Goal: Task Accomplishment & Management: Use online tool/utility

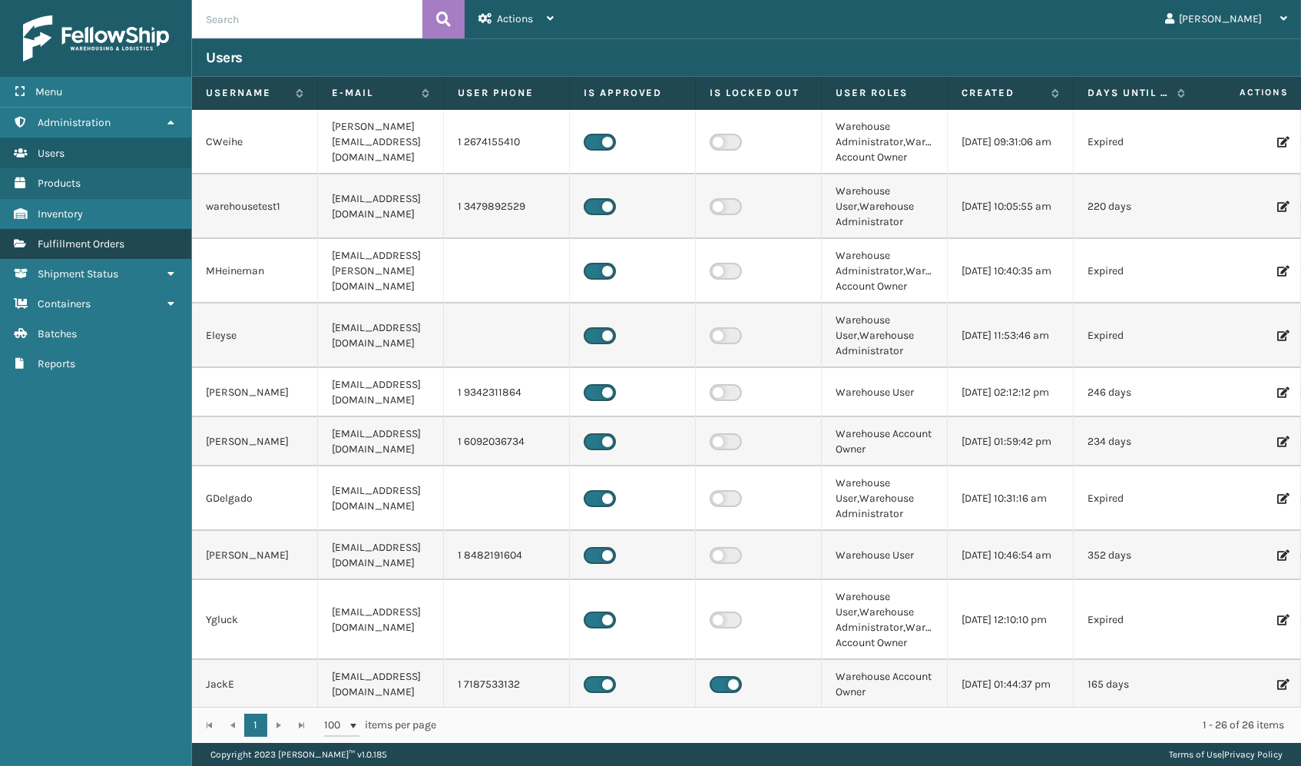
click at [65, 238] on span "Fulfillment Orders" at bounding box center [81, 243] width 87 height 13
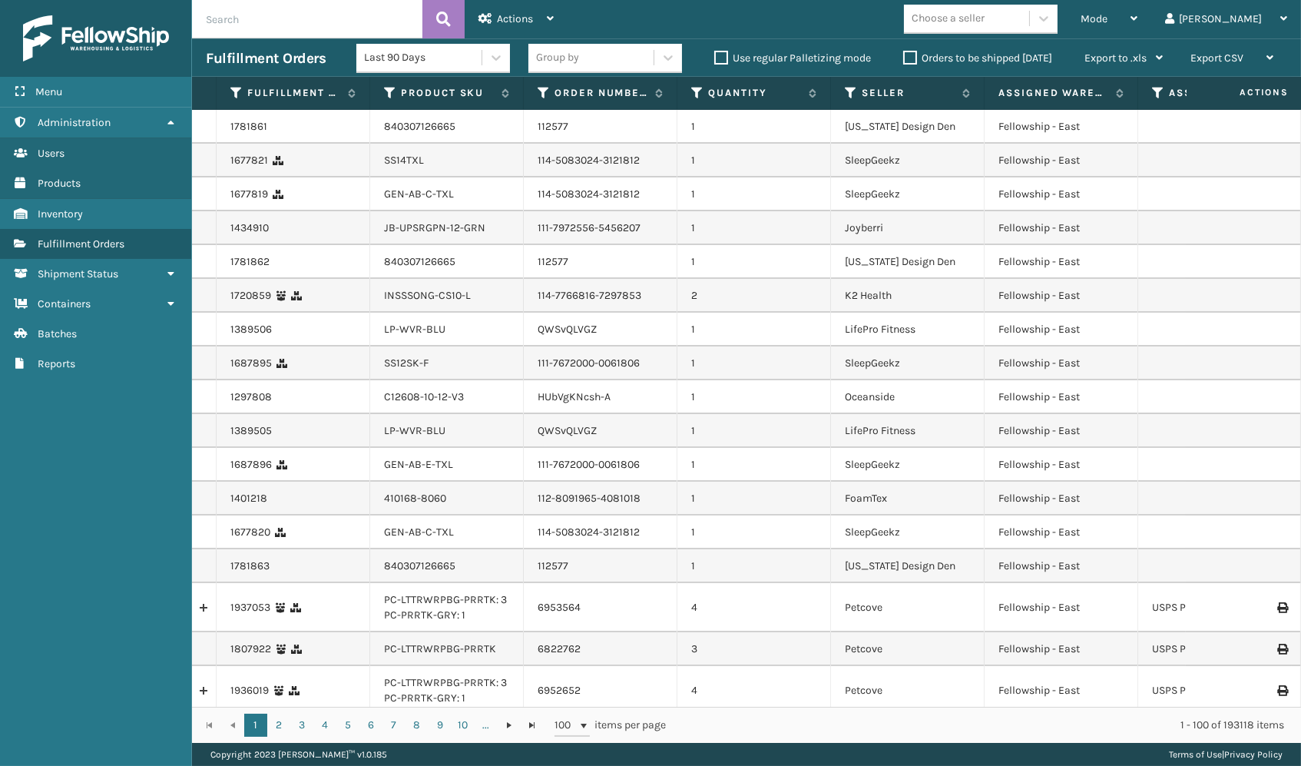
click at [841, 9] on div "Mode Regular Mode Picking Mode Labeling Mode Exit Scan Mode Choose a seller [PE…" at bounding box center [934, 19] width 733 height 38
click at [303, 16] on input "text" at bounding box center [307, 19] width 230 height 38
paste input "MIL-MT-CLCF-10-F"
type input "MIL-MT-CLCF-10-F"
click at [90, 88] on div "Menu" at bounding box center [95, 92] width 191 height 31
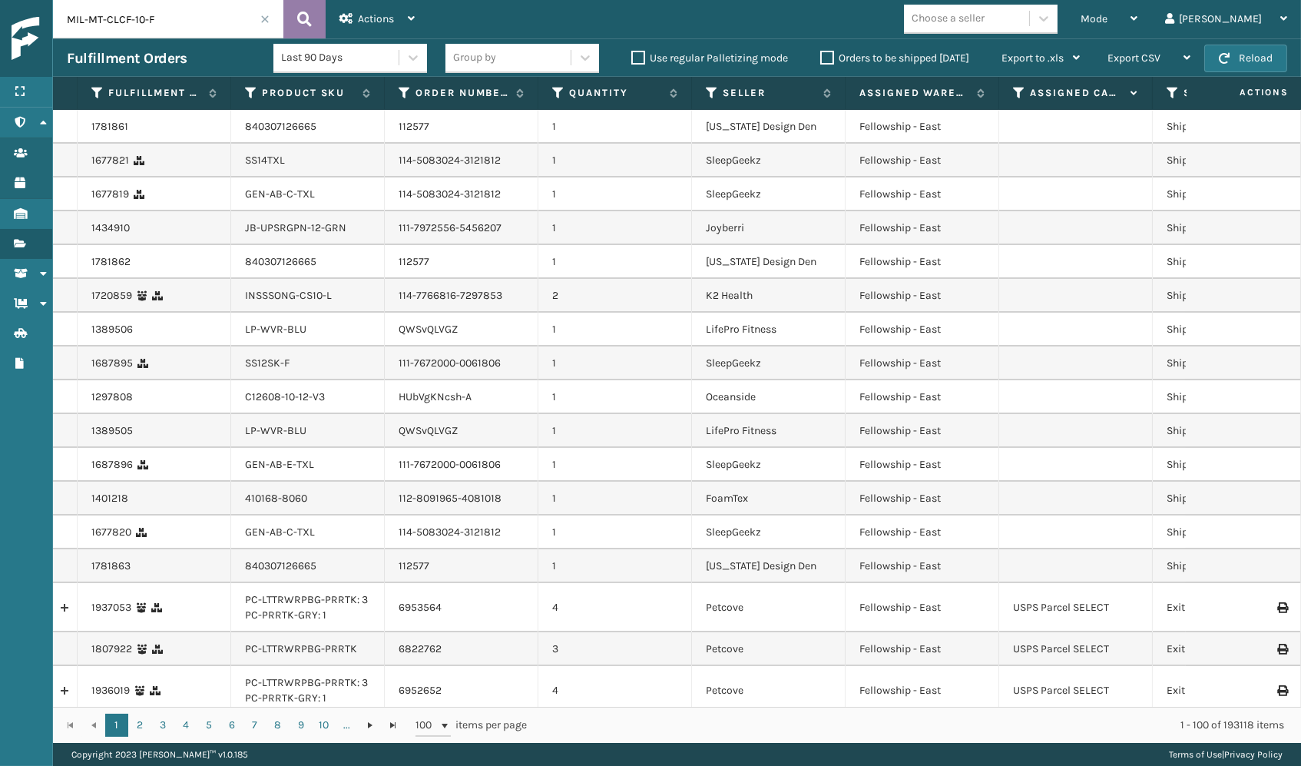
click at [315, 18] on button at bounding box center [304, 19] width 42 height 38
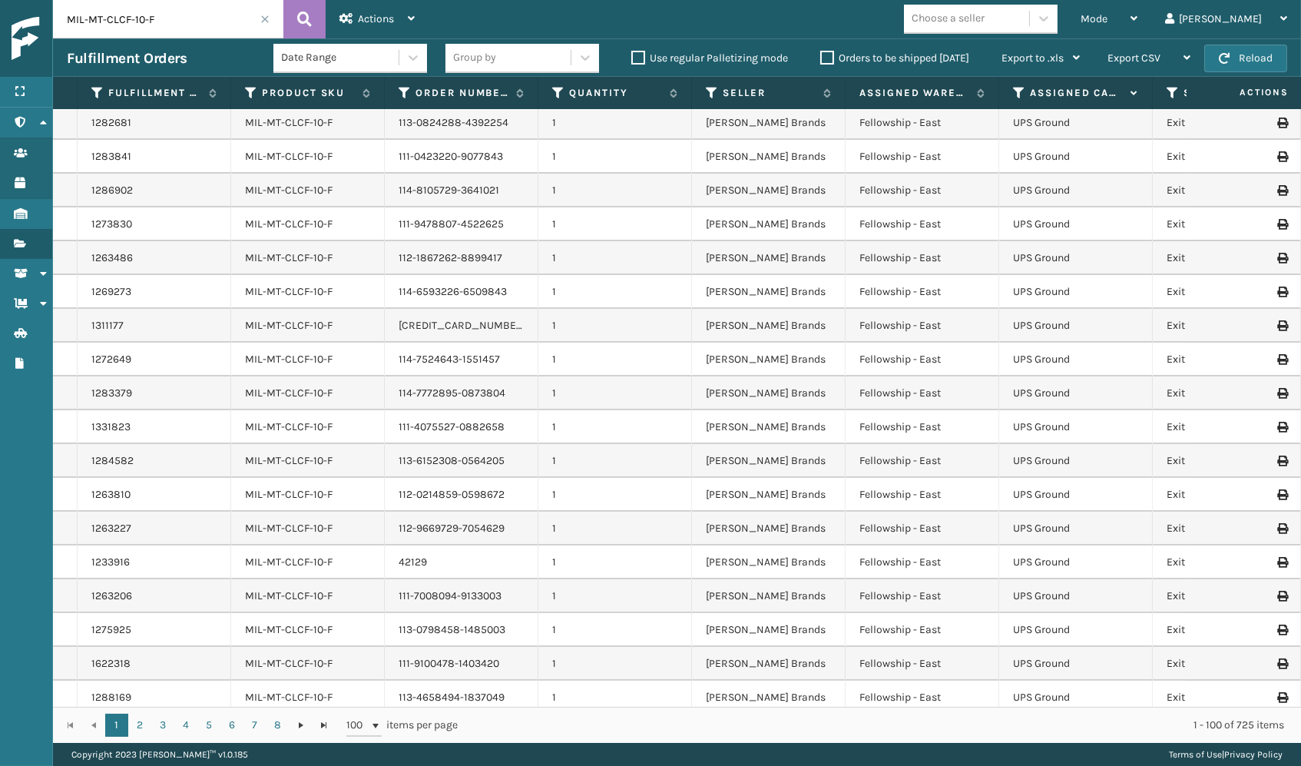
scroll to position [105, 113]
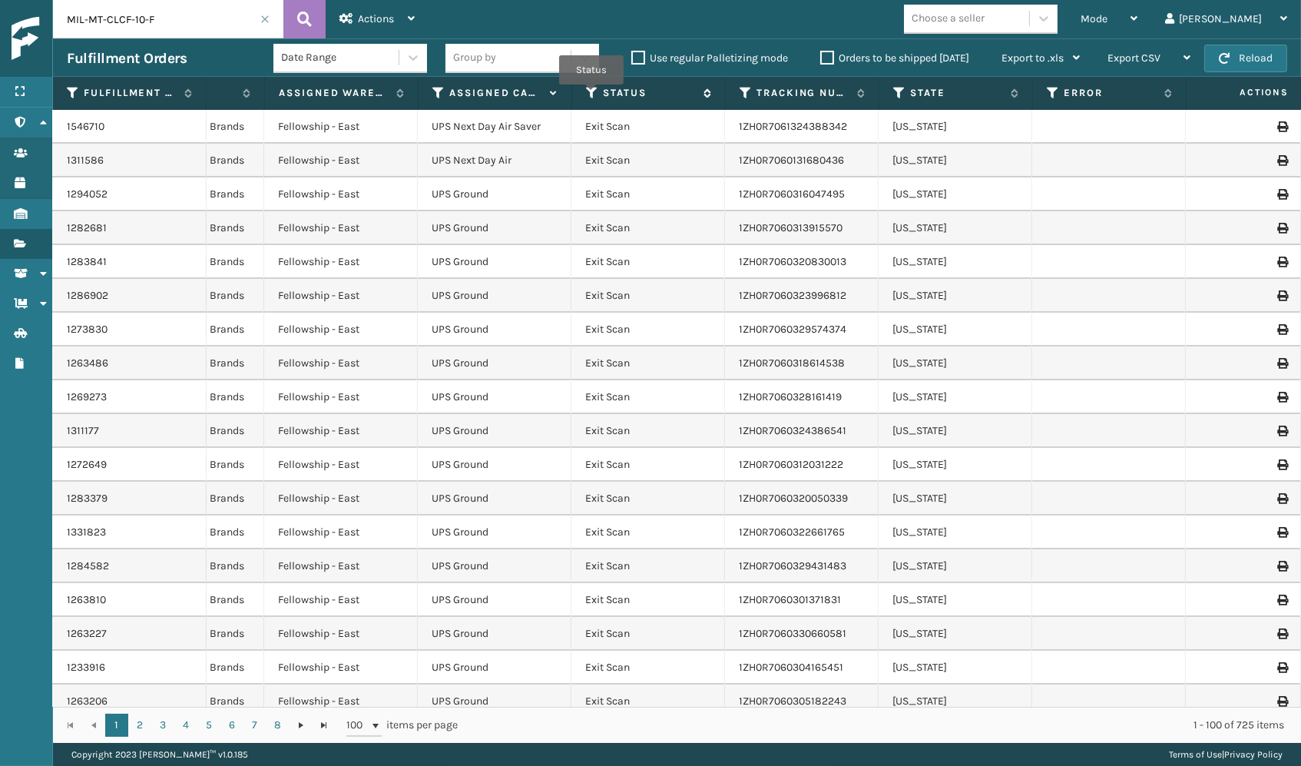
click at [591, 94] on icon at bounding box center [592, 93] width 12 height 14
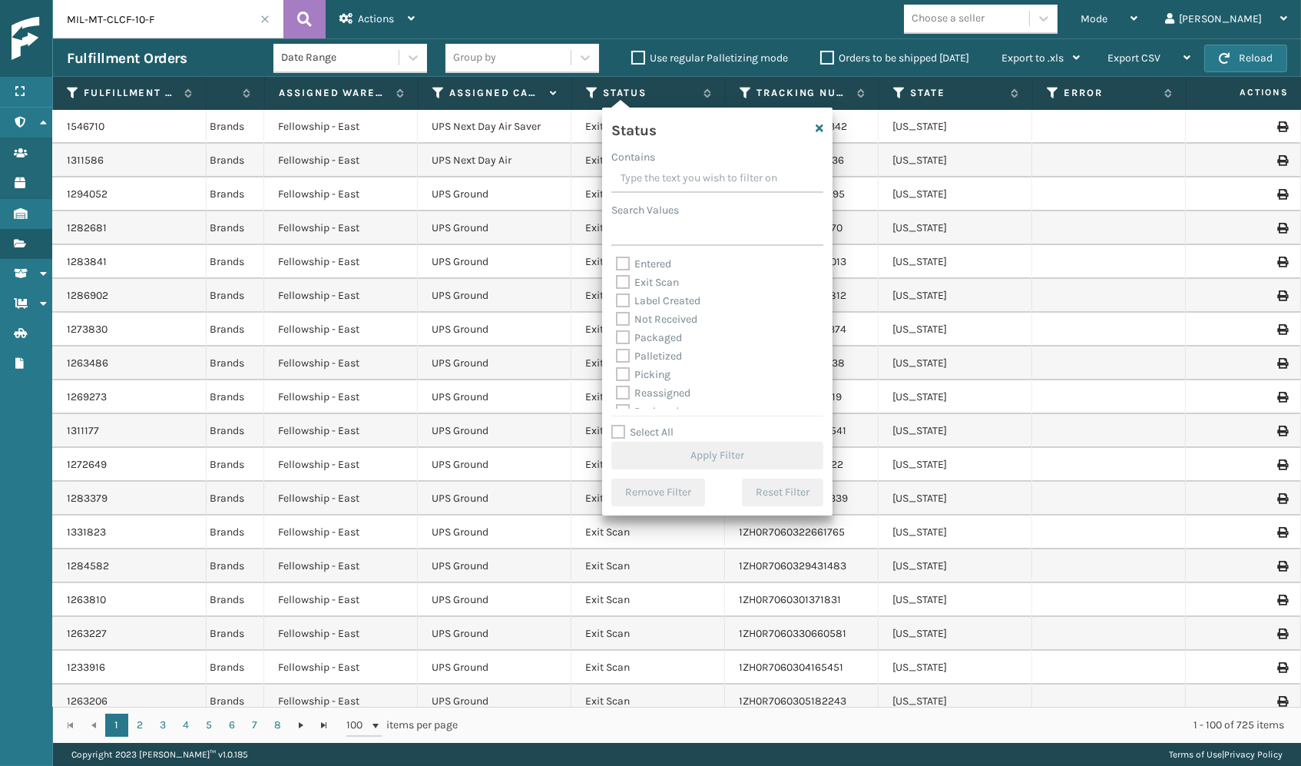
click at [644, 373] on label "Picking" at bounding box center [643, 374] width 55 height 13
click at [617, 373] on input "Picking" at bounding box center [616, 371] width 1 height 10
checkbox input "true"
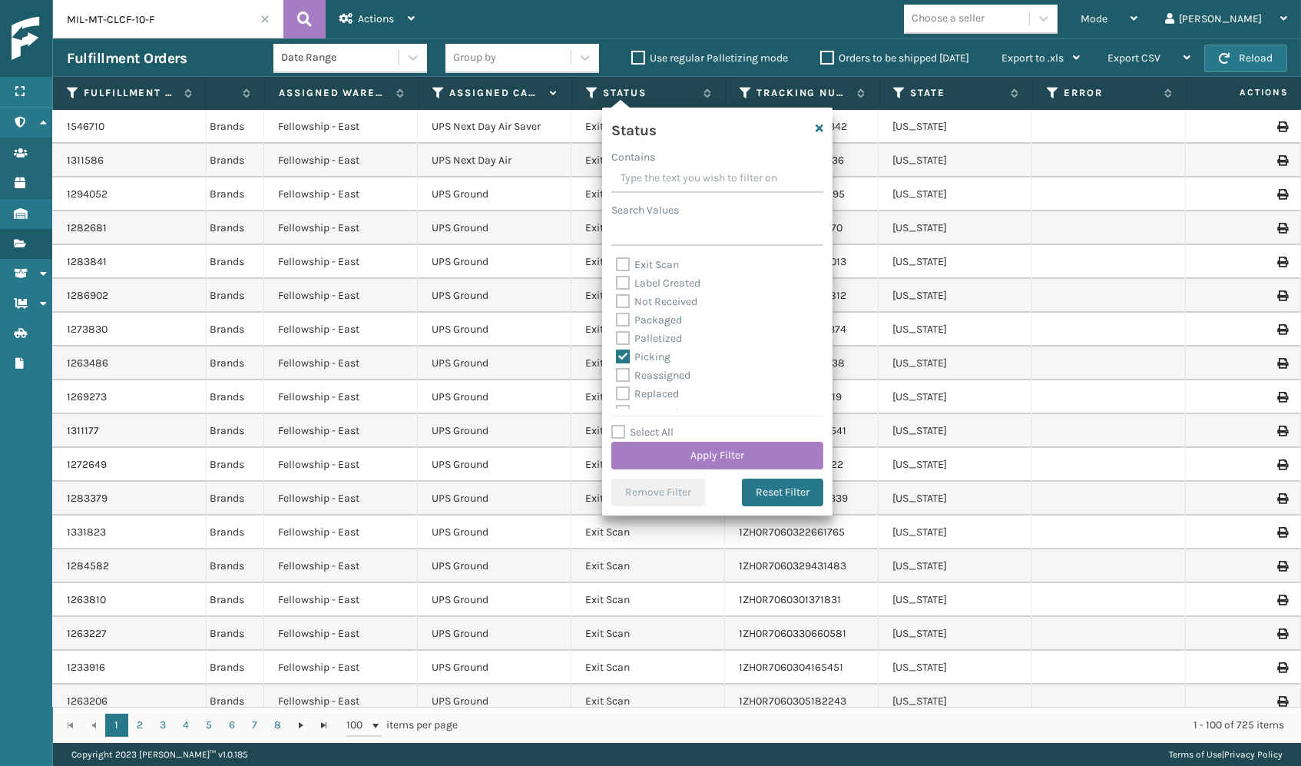
click at [642, 334] on label "Palletized" at bounding box center [649, 338] width 66 height 13
click at [617, 334] on input "Palletized" at bounding box center [616, 334] width 1 height 10
checkbox input "true"
click at [687, 444] on button "Apply Filter" at bounding box center [717, 456] width 212 height 28
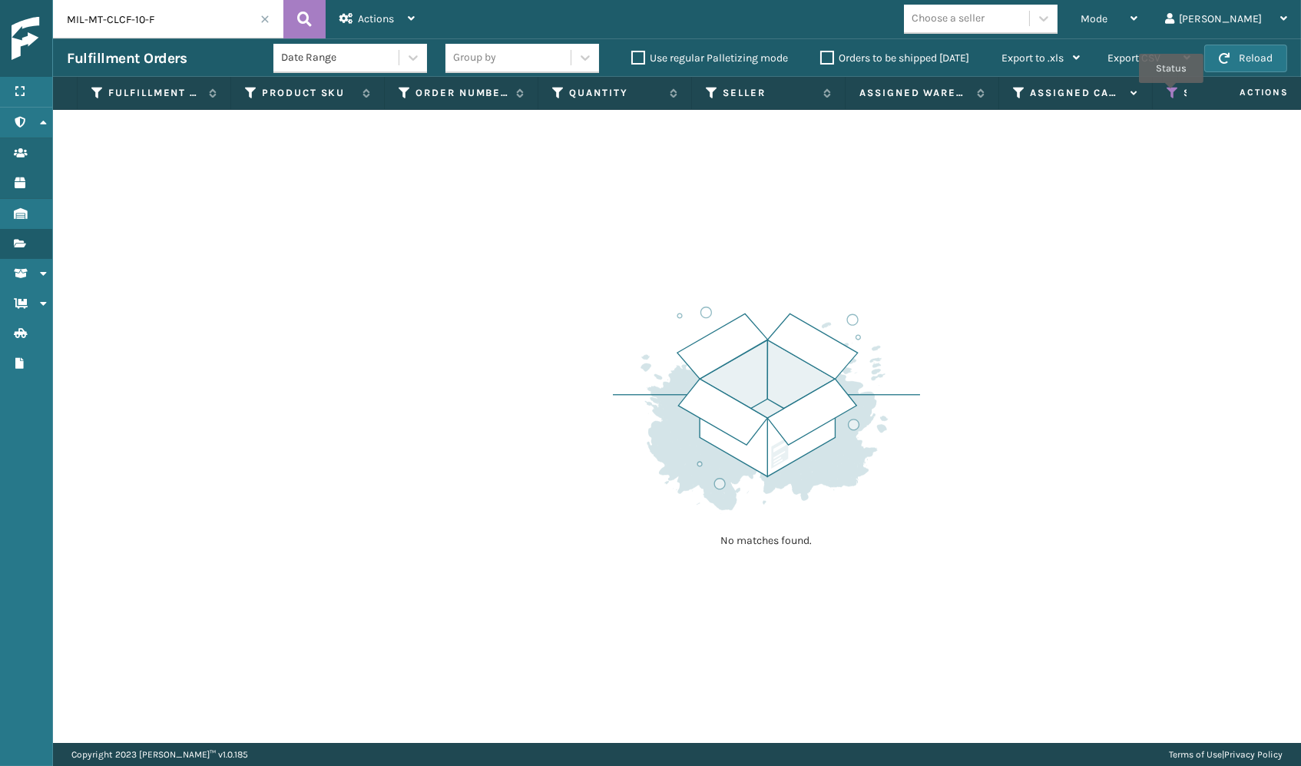
click at [1171, 94] on icon at bounding box center [1173, 93] width 12 height 14
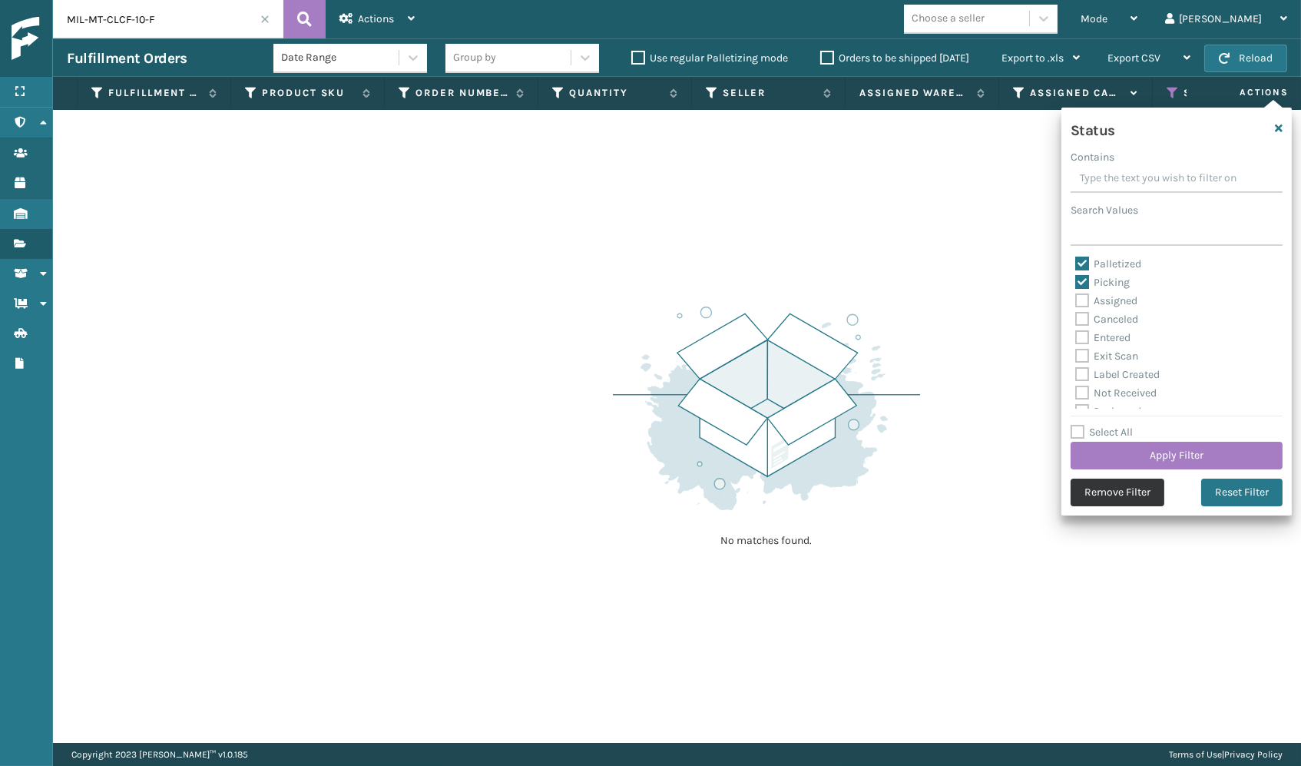
click at [1114, 482] on button "Remove Filter" at bounding box center [1118, 492] width 94 height 28
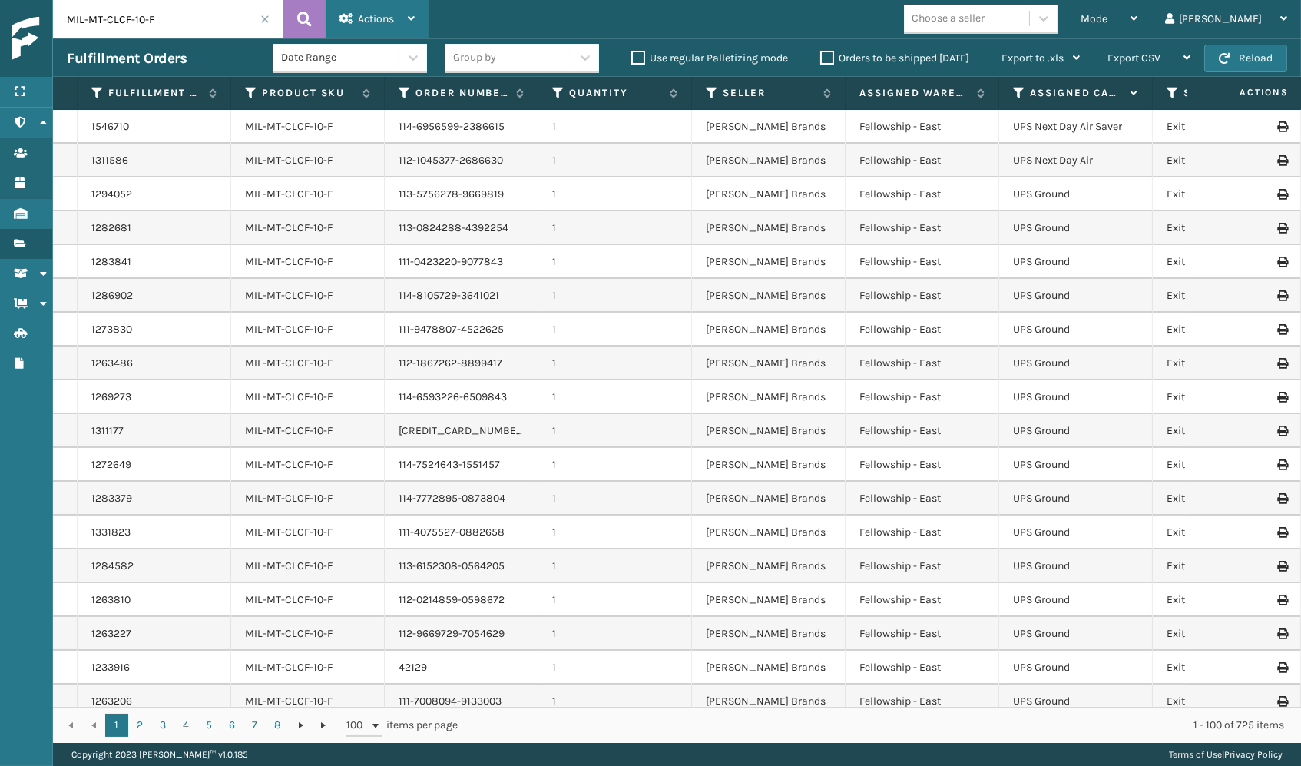
click at [378, 21] on span "Actions" at bounding box center [376, 18] width 36 height 13
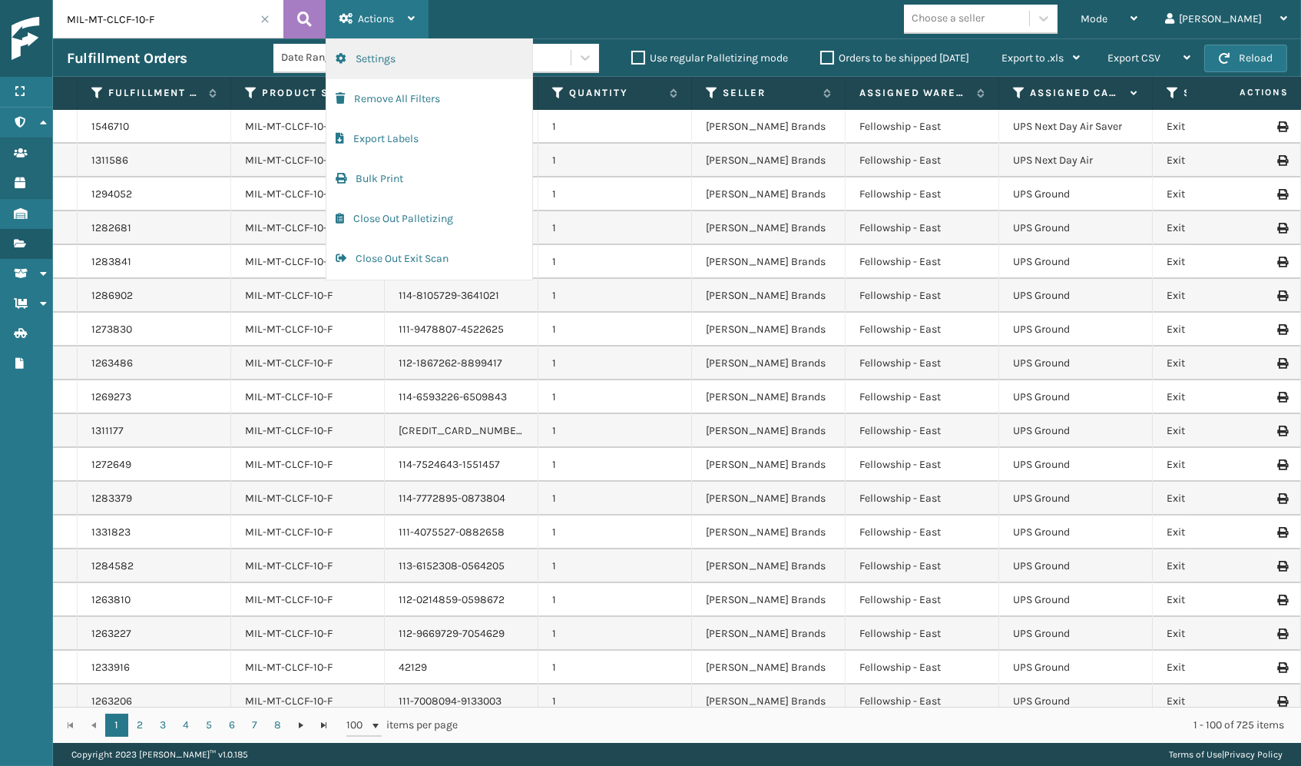
click at [433, 48] on button "Settings" at bounding box center [429, 59] width 206 height 40
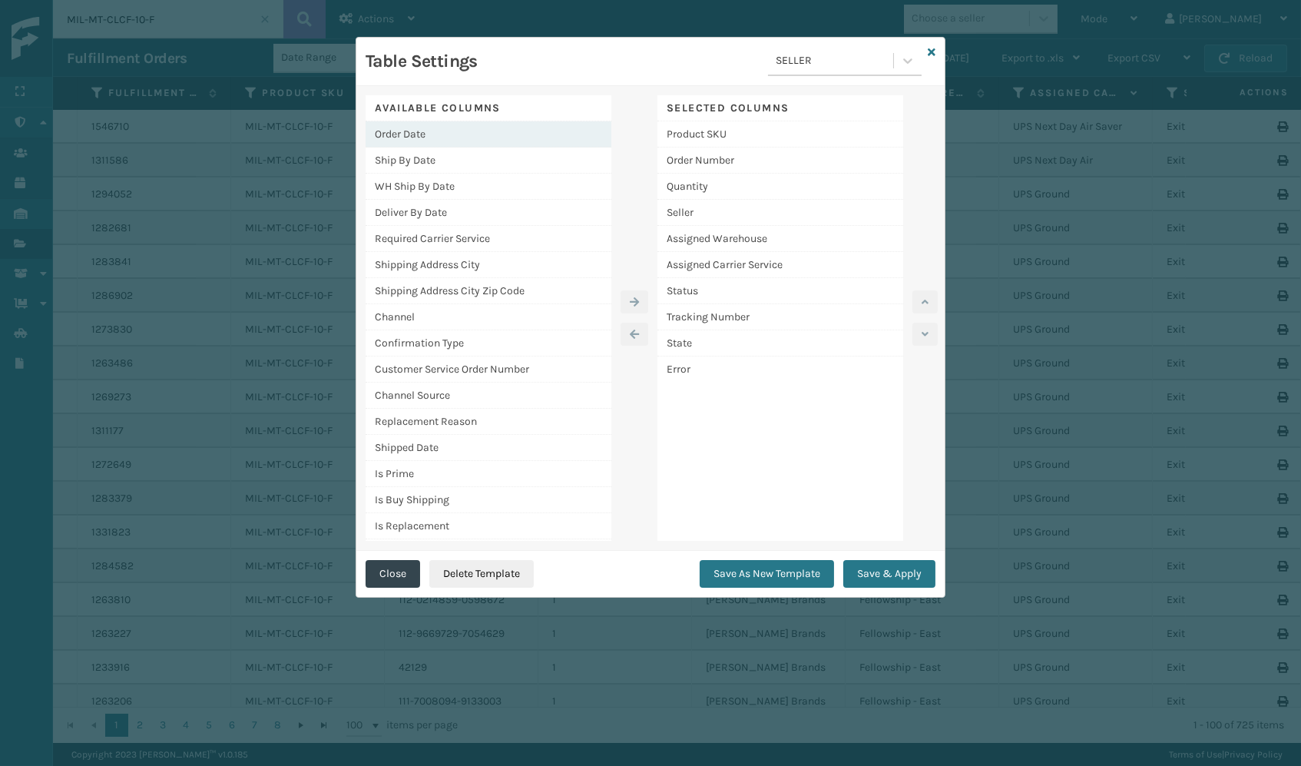
click at [462, 137] on div "Order Date" at bounding box center [489, 134] width 246 height 26
click at [634, 294] on button "button" at bounding box center [635, 301] width 28 height 23
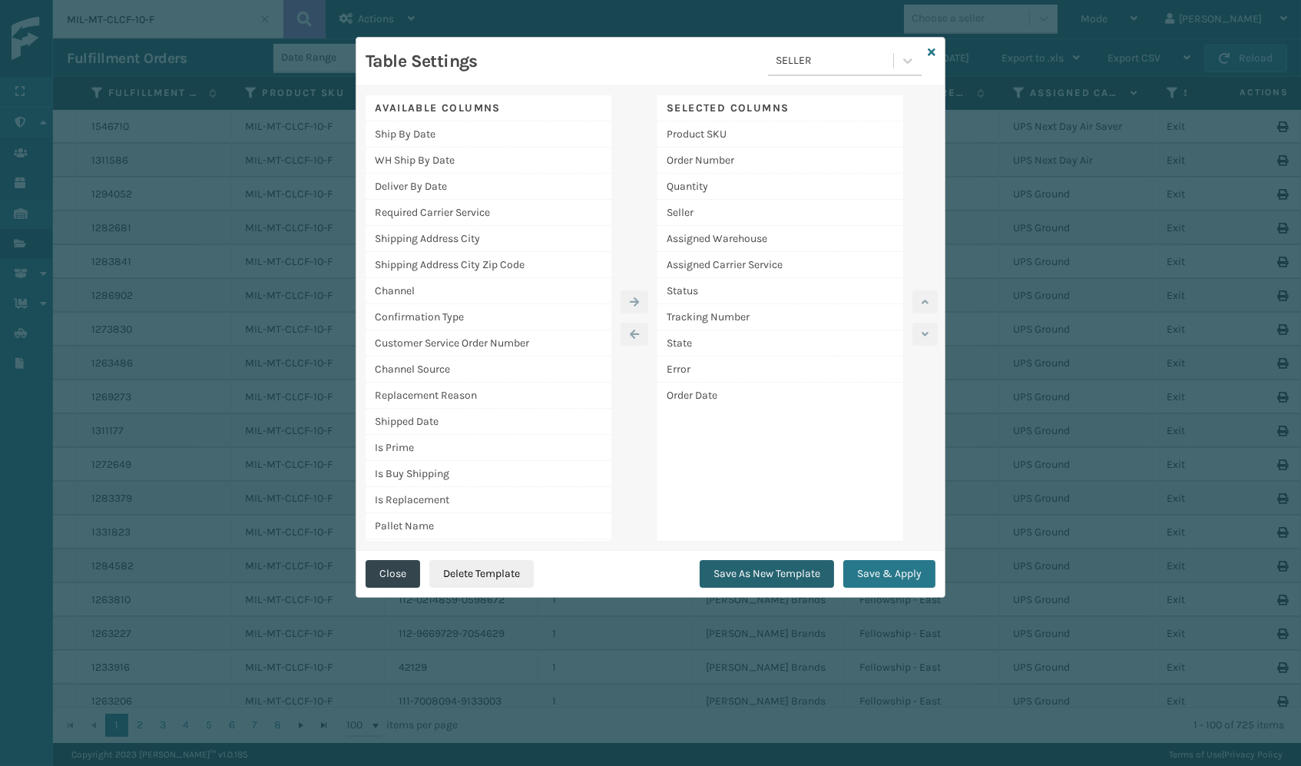
click at [796, 570] on button "Save As New Template" at bounding box center [767, 574] width 134 height 28
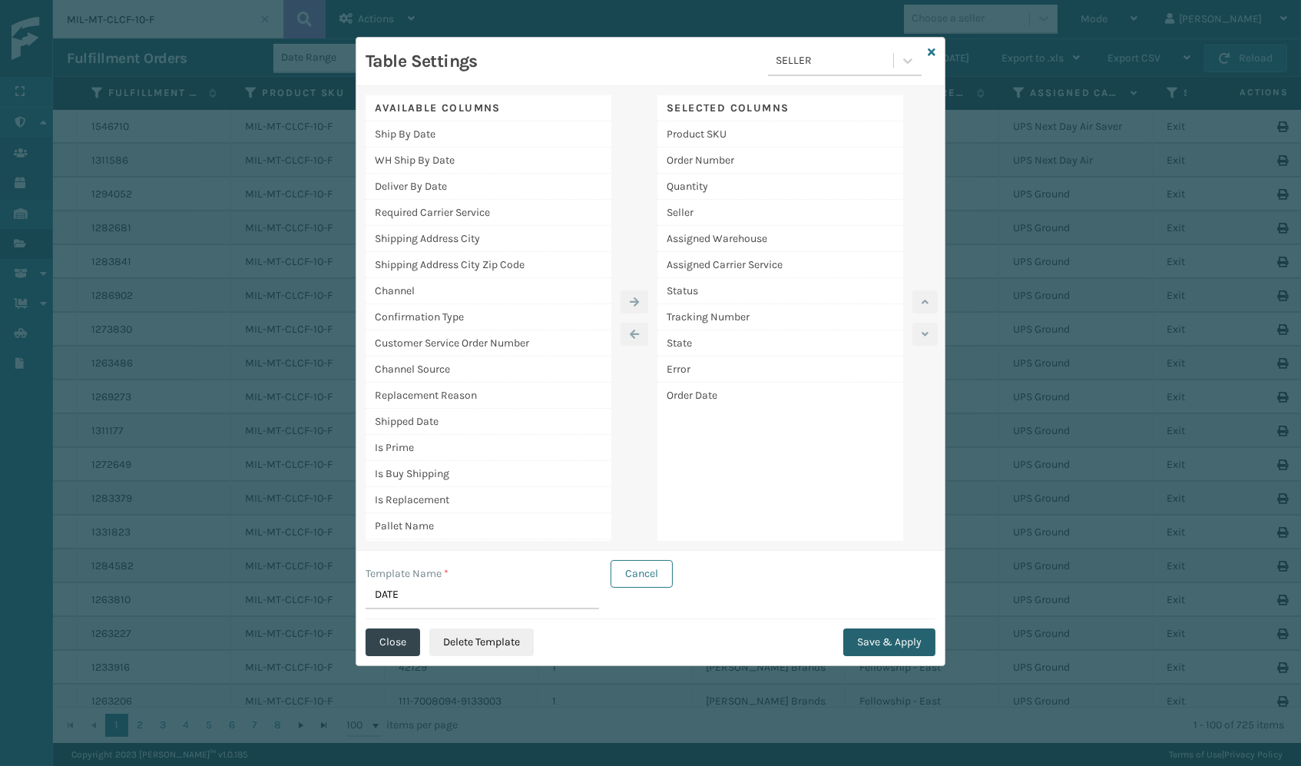
type input "DATE"
click at [889, 634] on button "Save & Apply" at bounding box center [889, 642] width 92 height 28
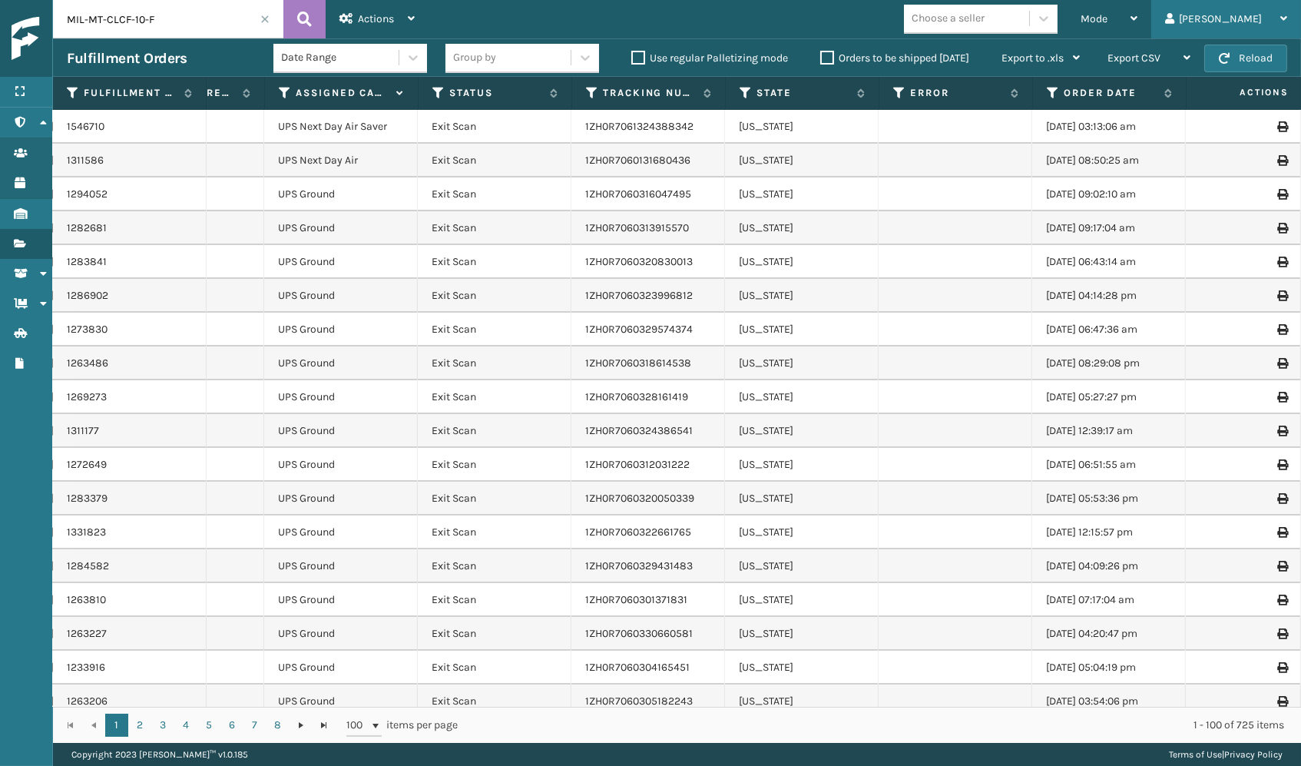
scroll to position [0, 735]
click at [1051, 99] on icon at bounding box center [1053, 93] width 12 height 14
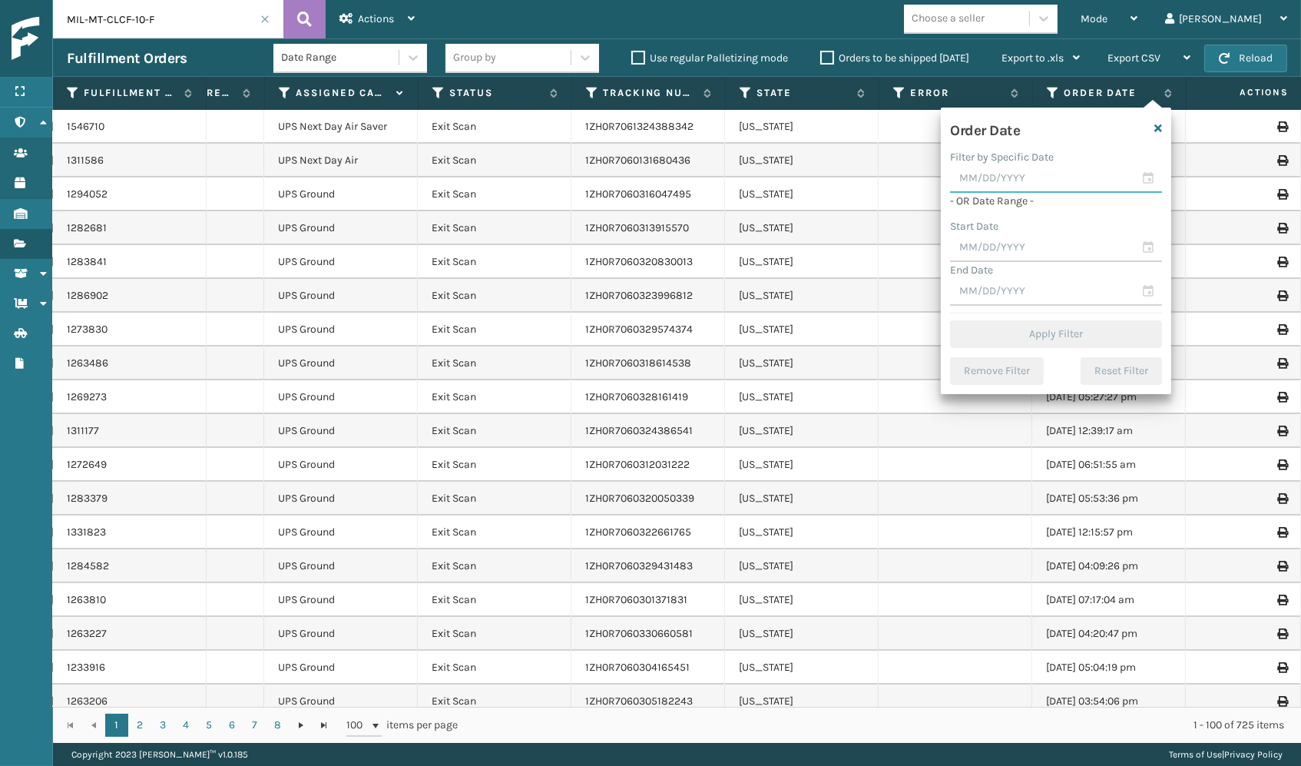
click at [1149, 176] on input "text" at bounding box center [1056, 179] width 212 height 28
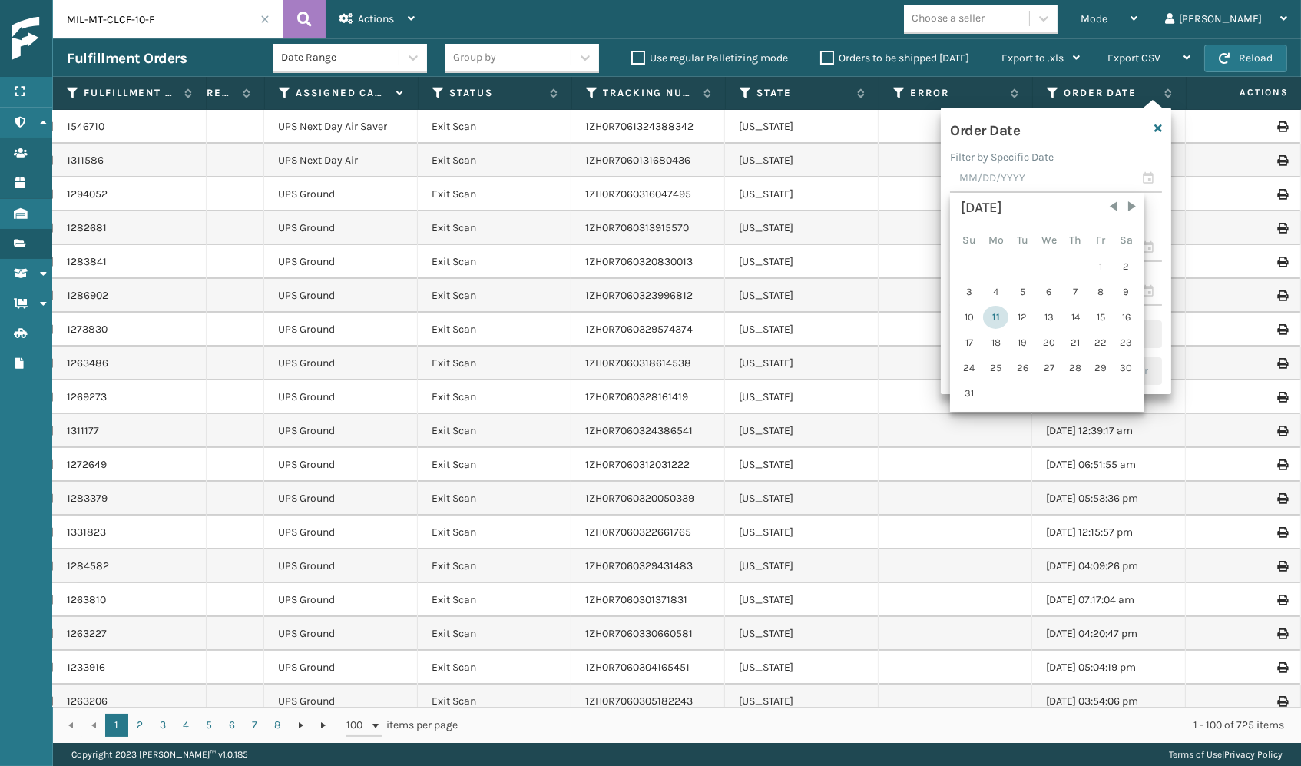
click at [996, 310] on div "11" at bounding box center [995, 317] width 25 height 23
type input "[DATE]"
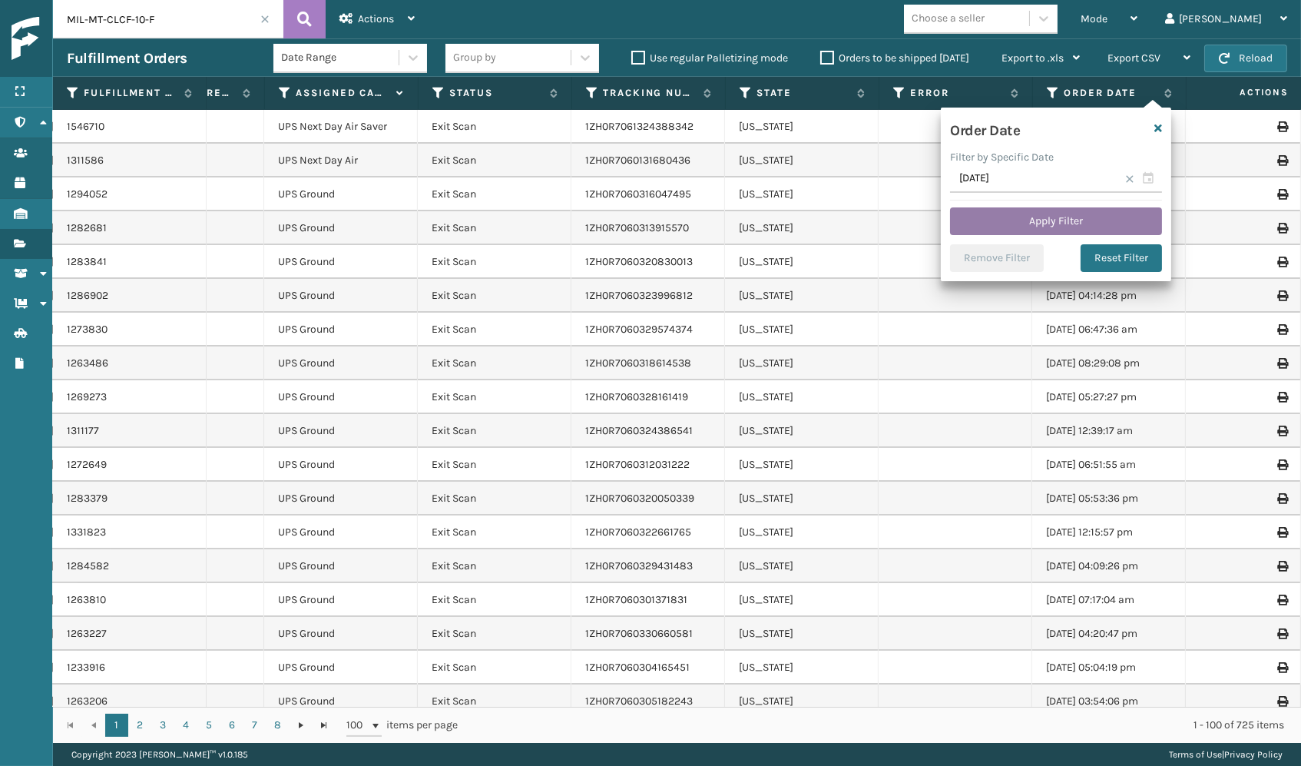
click at [1044, 221] on button "Apply Filter" at bounding box center [1056, 221] width 212 height 28
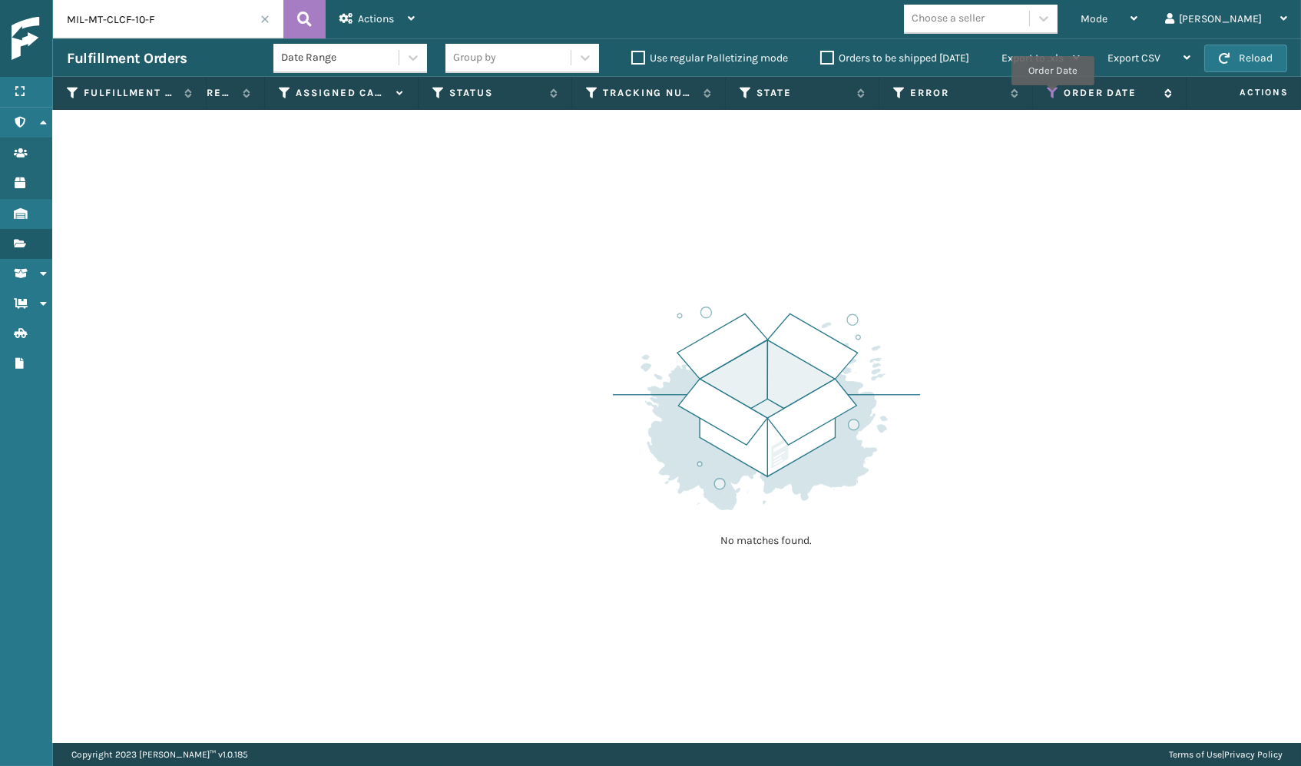
click at [1052, 93] on icon at bounding box center [1053, 93] width 12 height 14
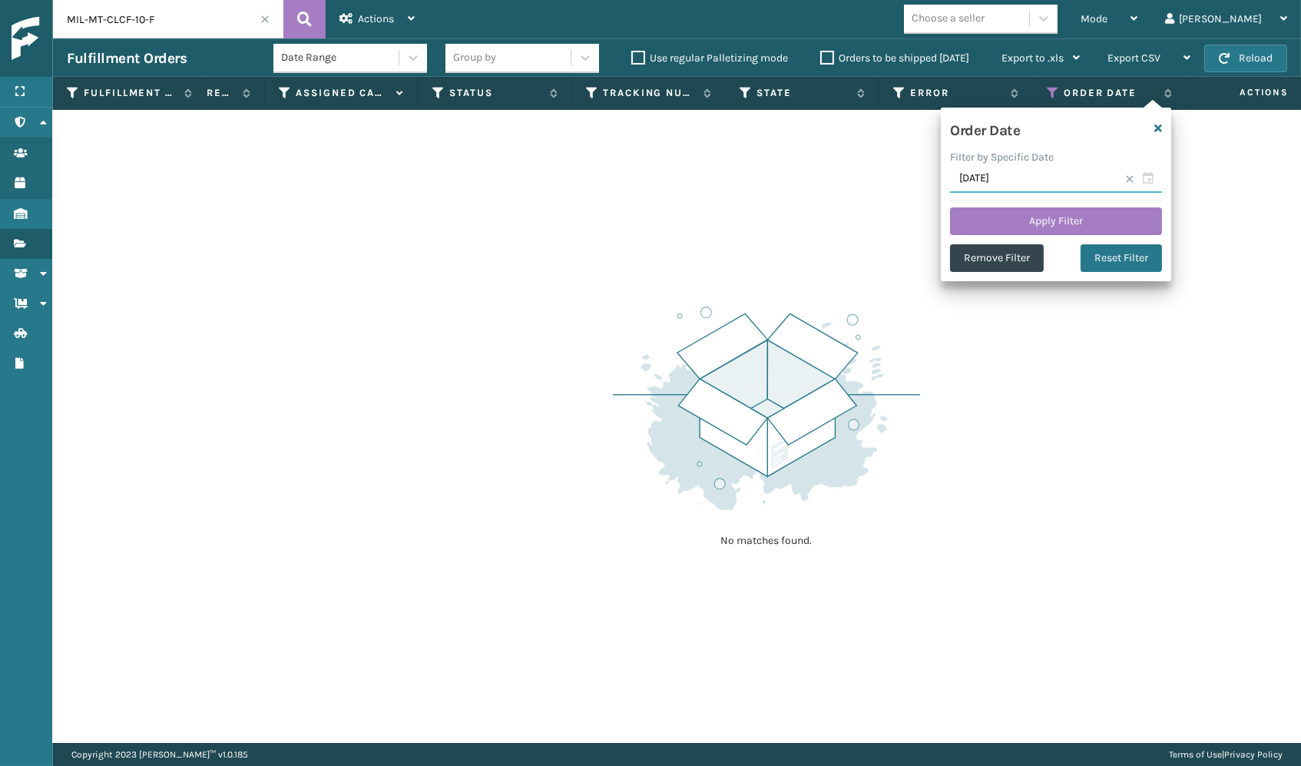
click at [1151, 177] on input "[DATE]" at bounding box center [1056, 179] width 212 height 28
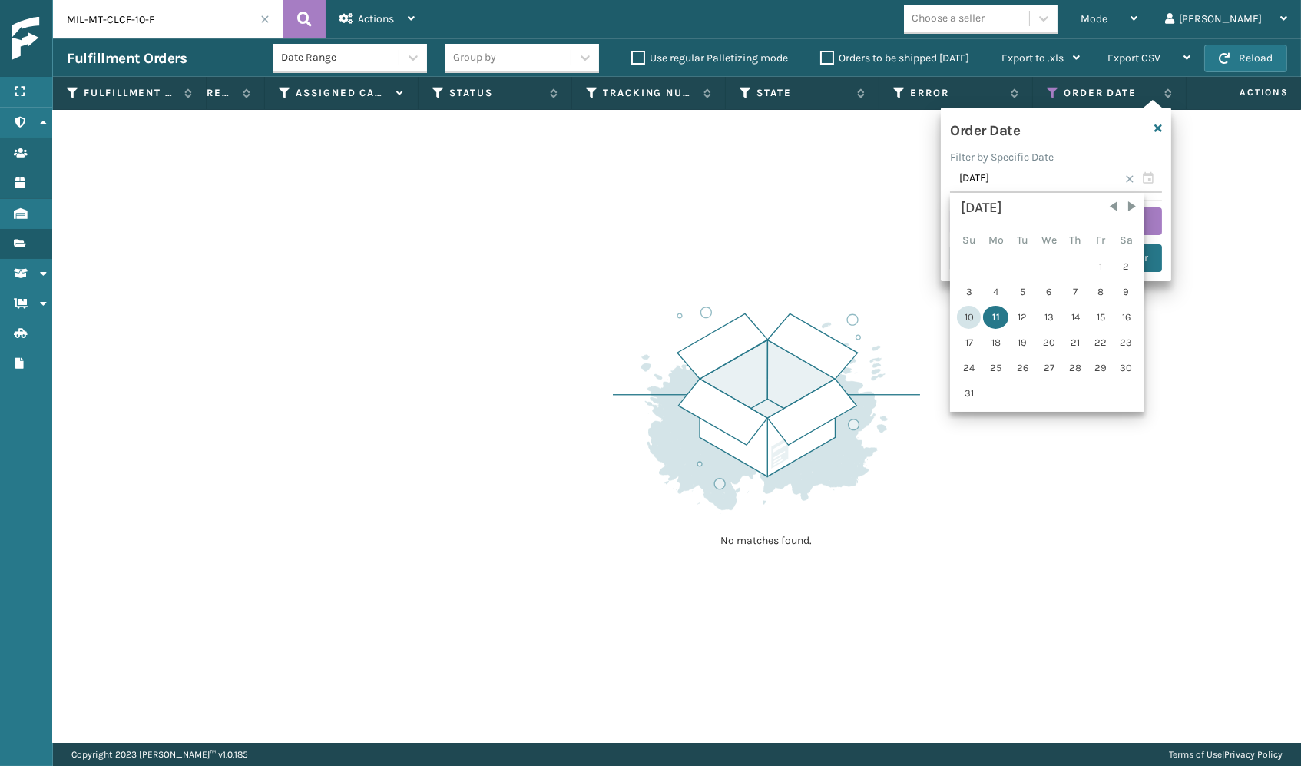
click at [969, 316] on div "10" at bounding box center [969, 317] width 24 height 23
type input "[DATE]"
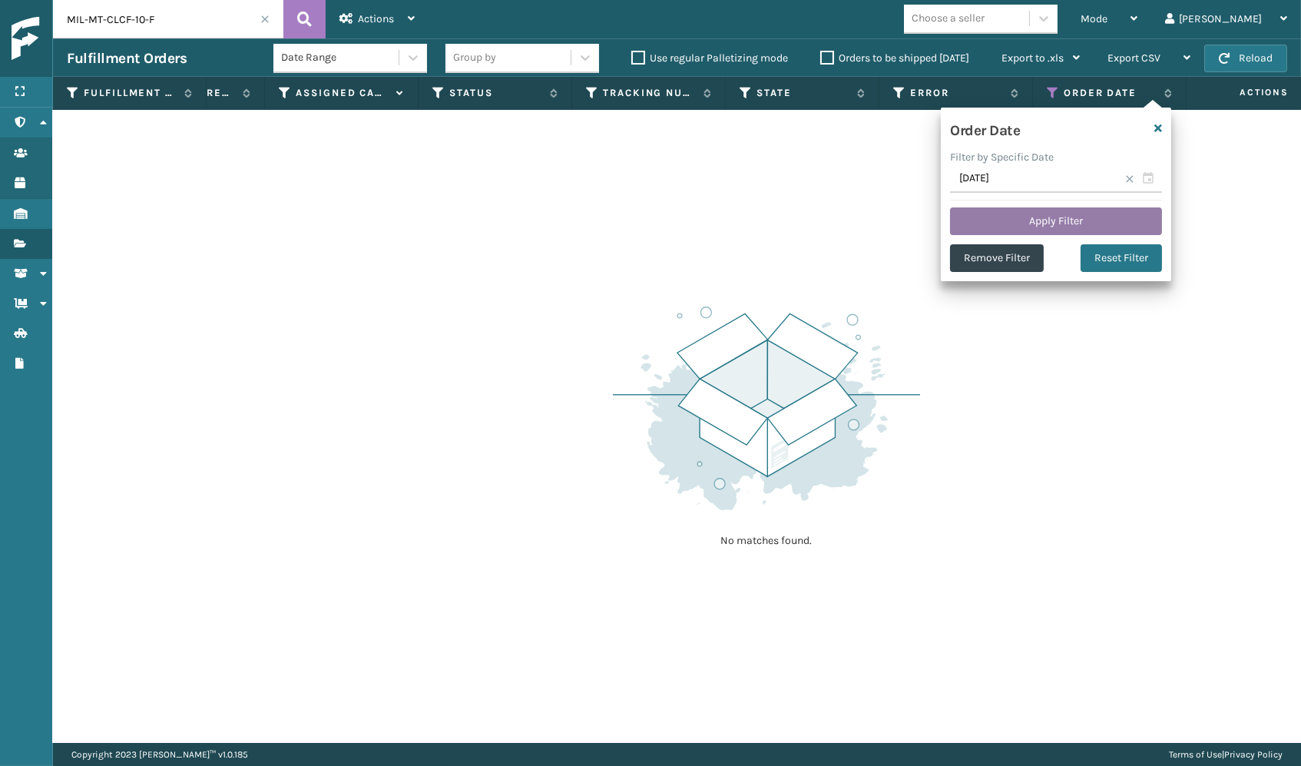
click at [1072, 220] on button "Apply Filter" at bounding box center [1056, 221] width 212 height 28
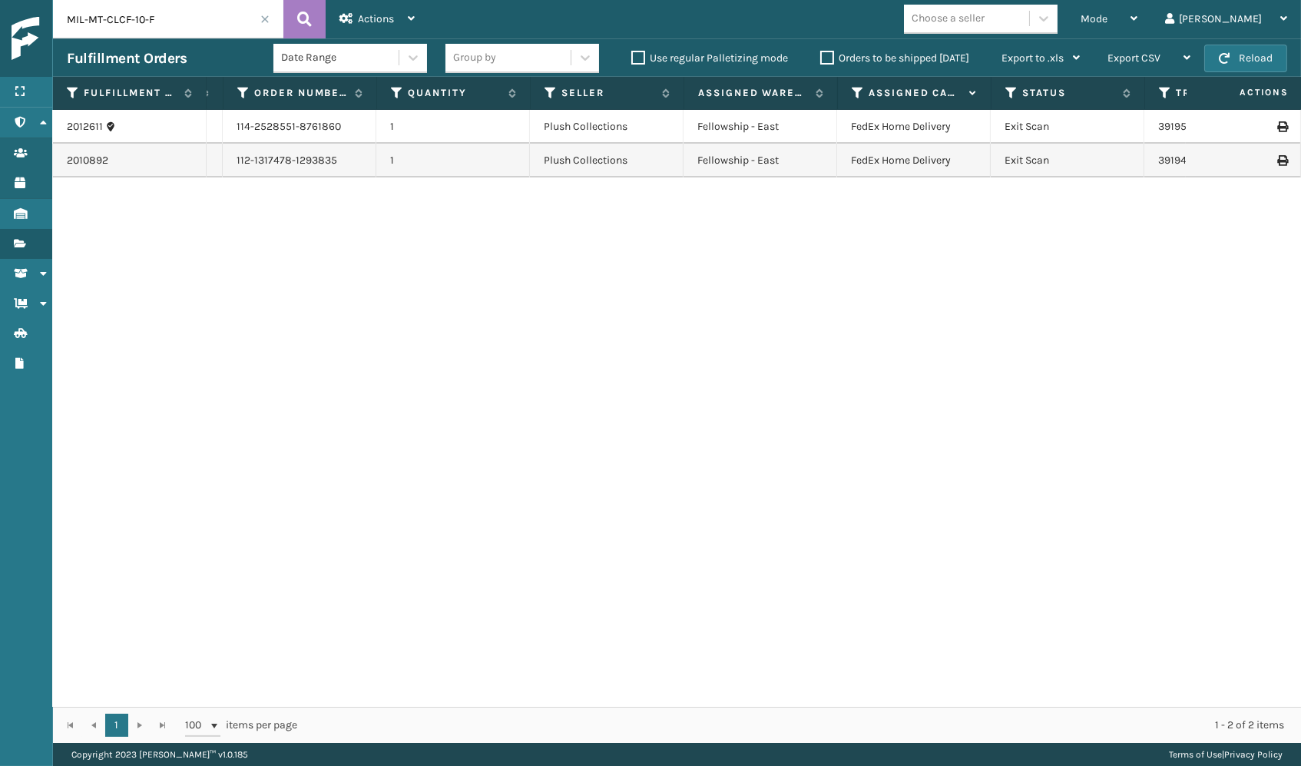
scroll to position [0, 386]
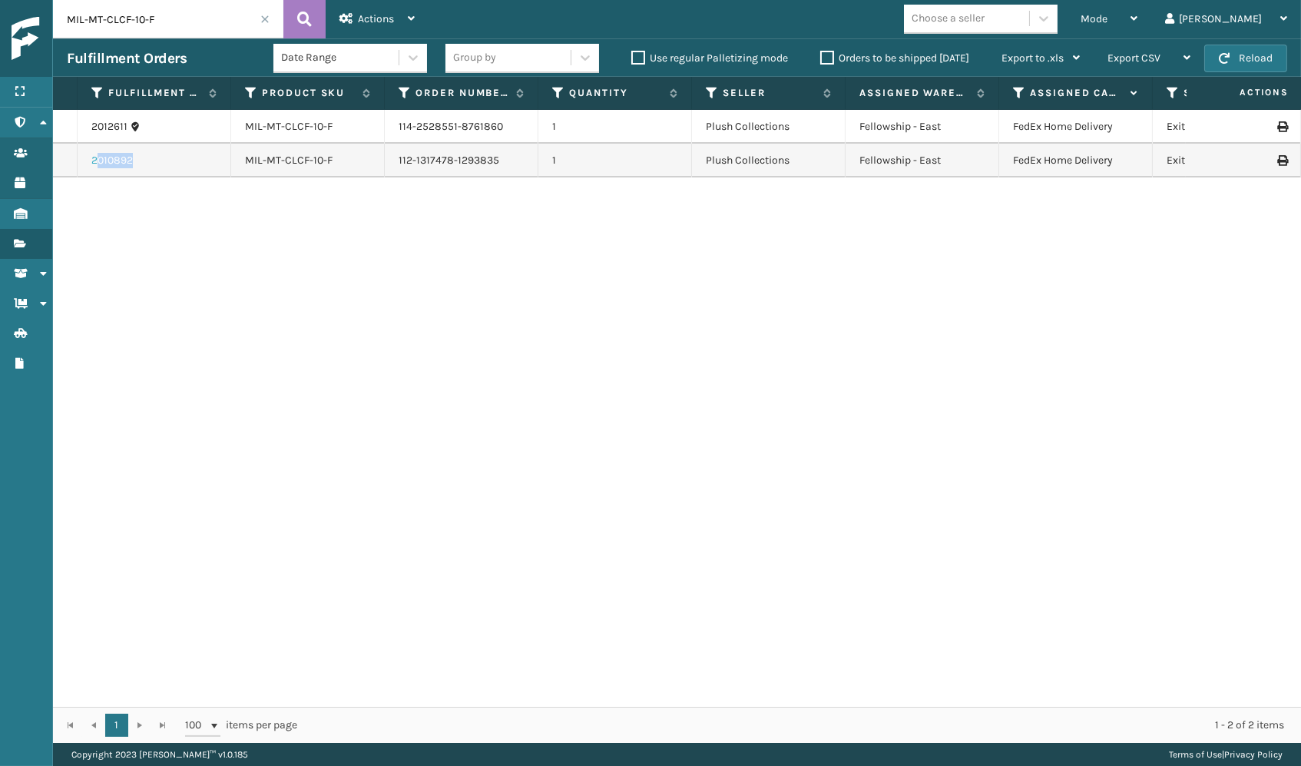
drag, startPoint x: 135, startPoint y: 157, endPoint x: 96, endPoint y: 157, distance: 39.2
click at [96, 157] on div "2010892" at bounding box center [153, 160] width 125 height 15
click at [267, 27] on input "MIL-MT-CLCF-10-F" at bounding box center [168, 19] width 230 height 38
click at [263, 24] on span at bounding box center [264, 19] width 9 height 9
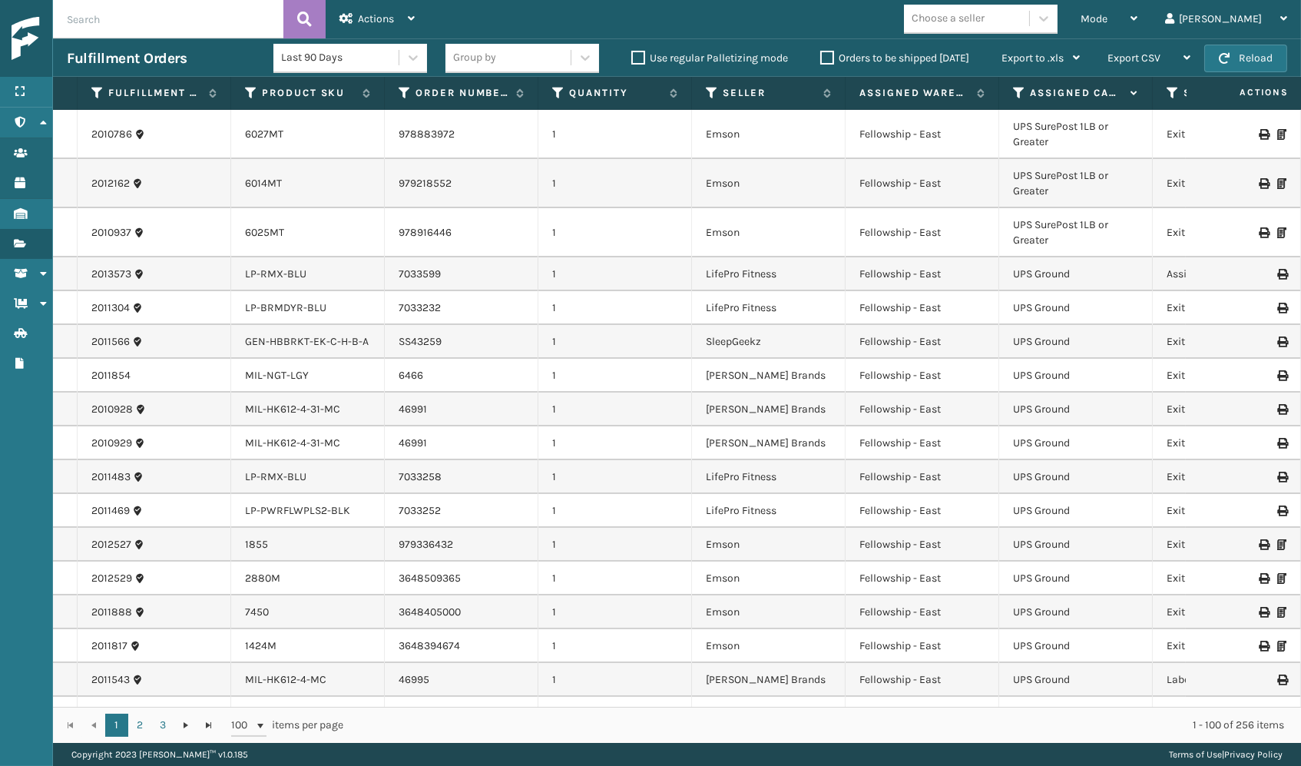
click at [1137, 16] on div "Mode" at bounding box center [1109, 19] width 57 height 38
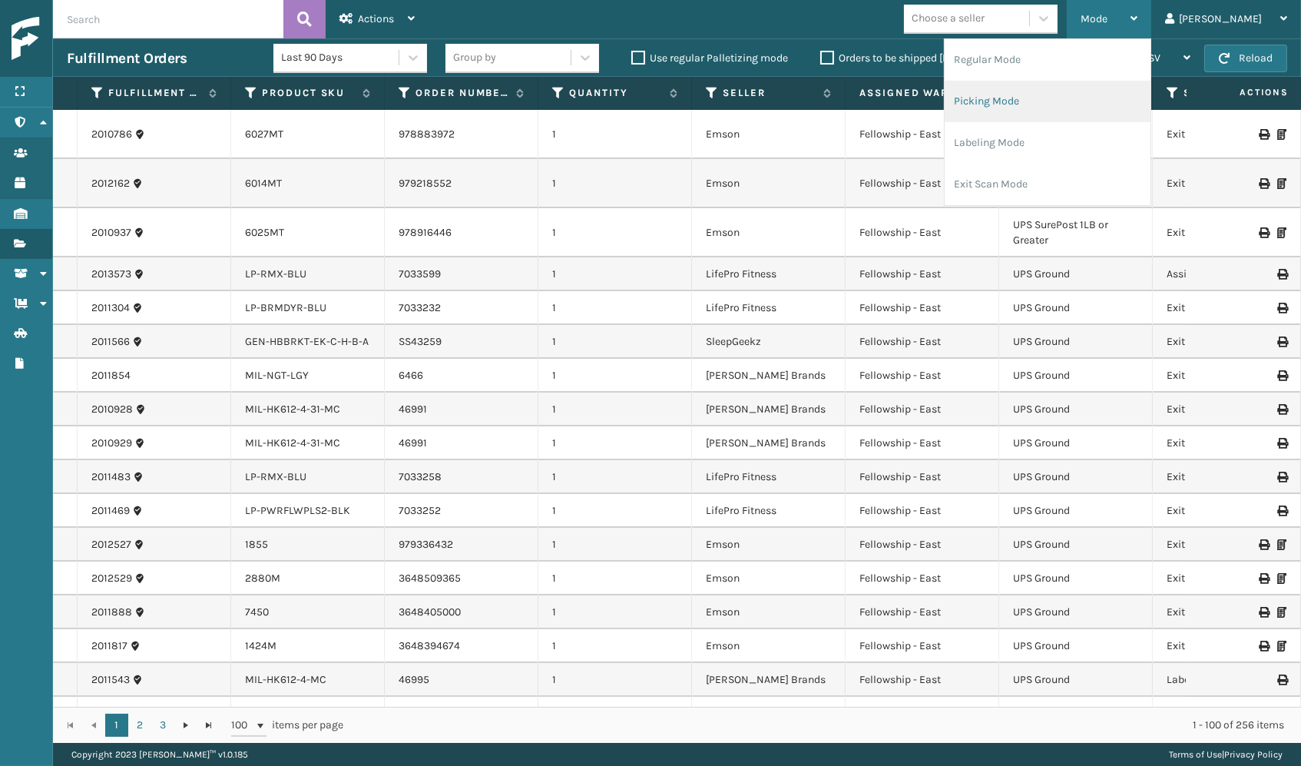
click at [1068, 109] on li "Picking Mode" at bounding box center [1048, 101] width 206 height 41
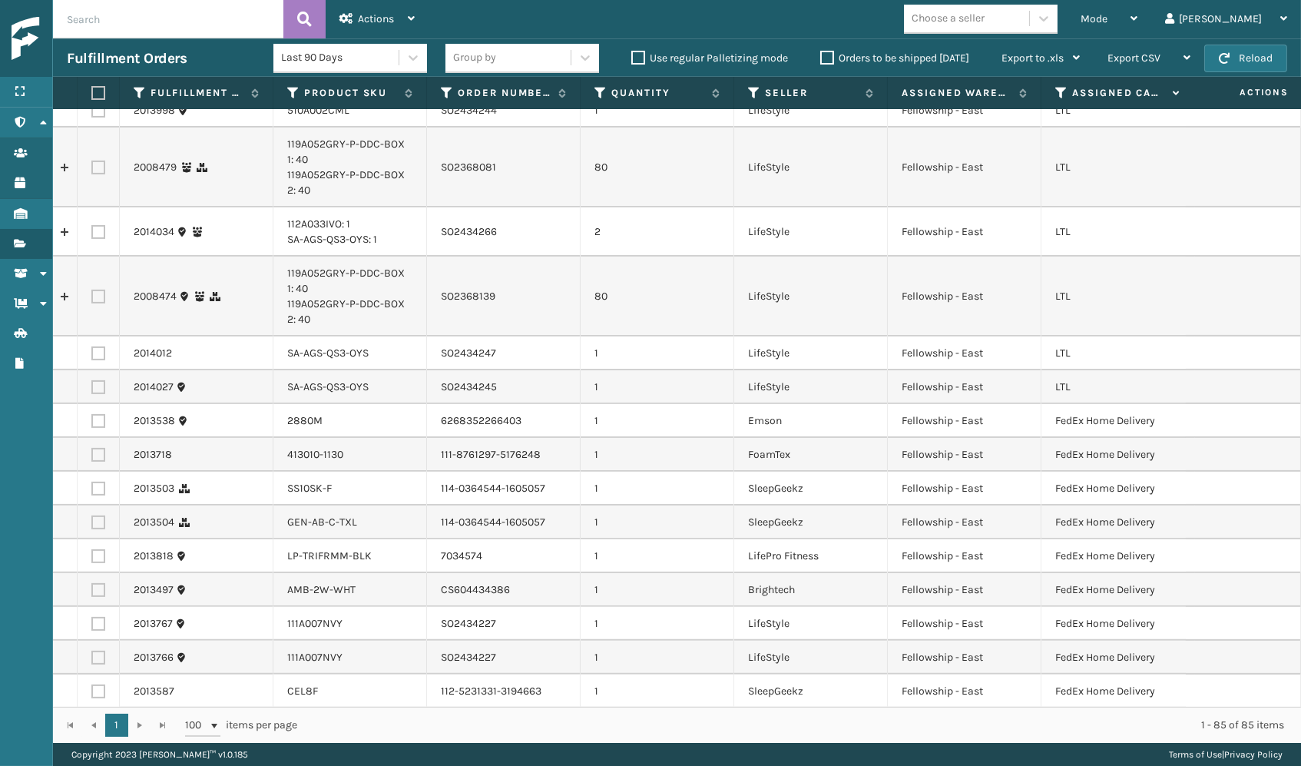
scroll to position [1057, 0]
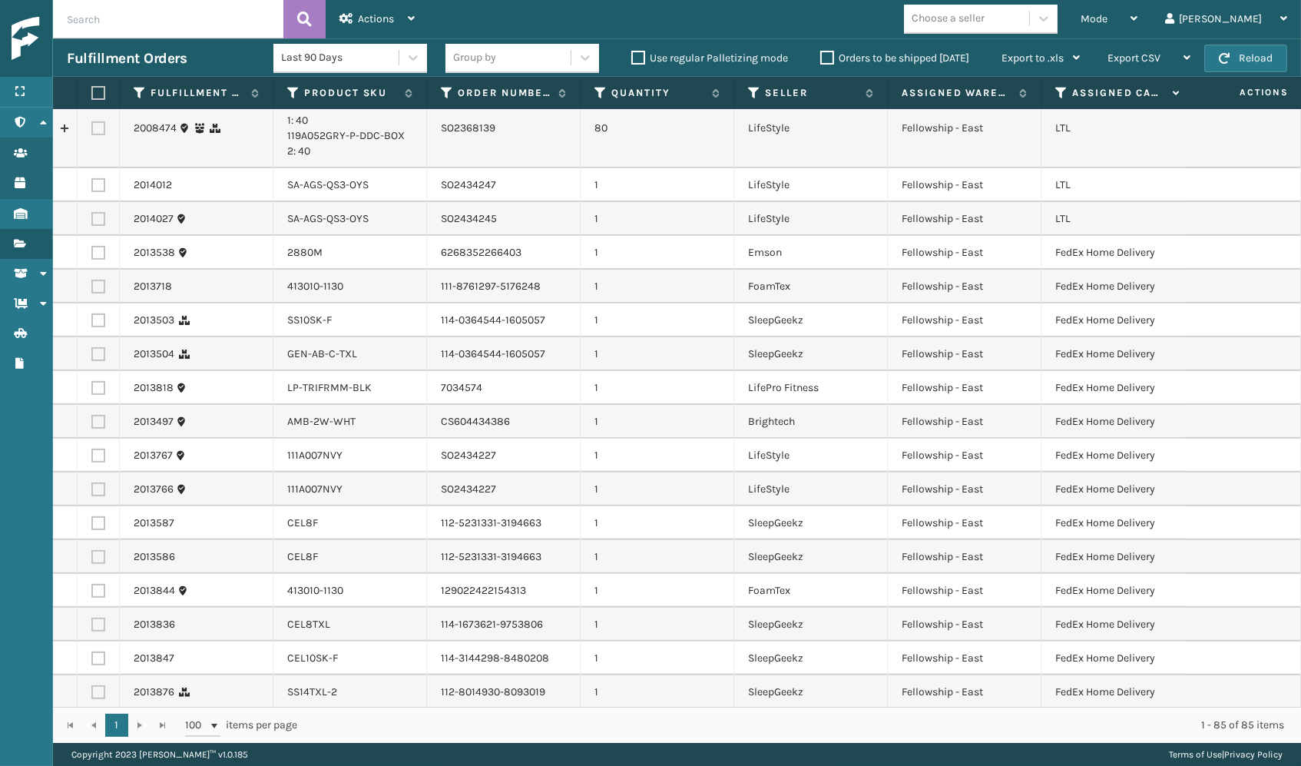
click at [98, 347] on label at bounding box center [98, 354] width 14 height 14
click at [92, 347] on input "checkbox" at bounding box center [91, 352] width 1 height 10
checkbox input "true"
click at [361, 21] on span "Actions" at bounding box center [376, 18] width 36 height 13
click at [674, 270] on td "1" at bounding box center [658, 287] width 154 height 34
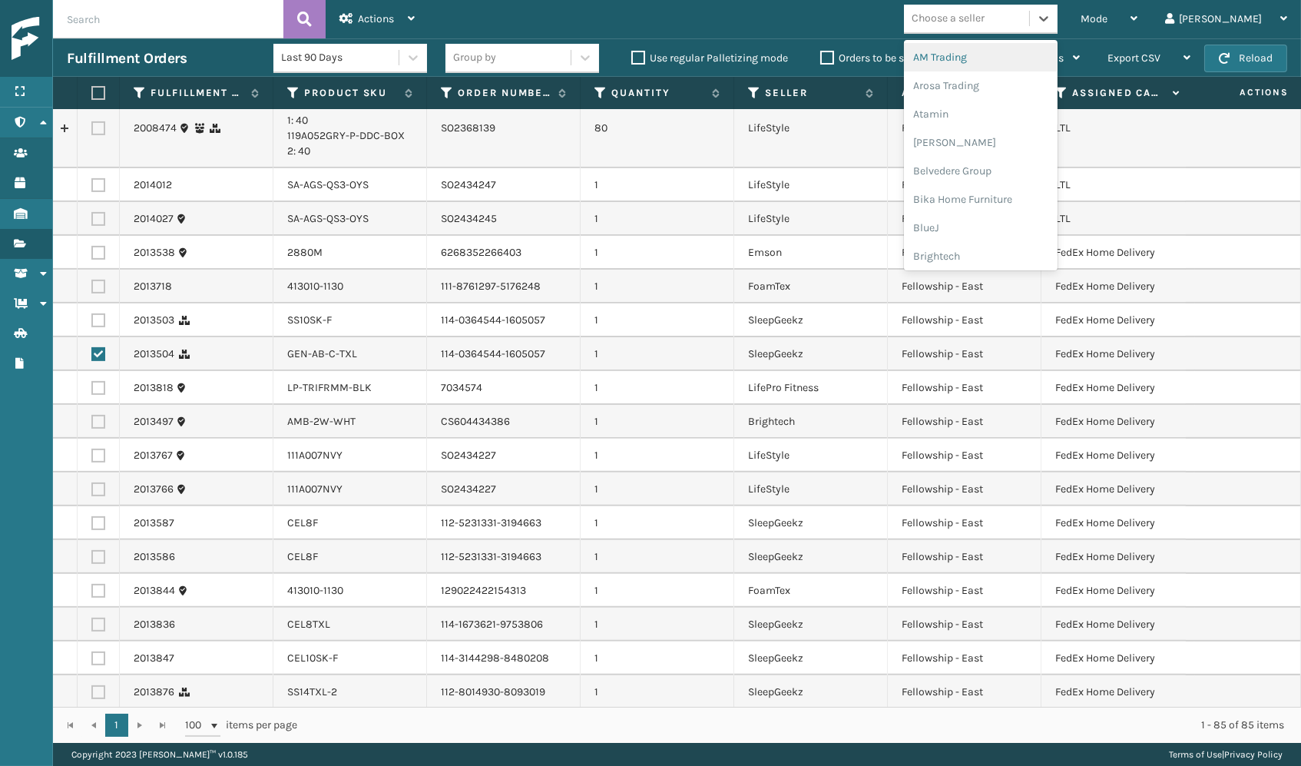
click at [985, 15] on div "Choose a seller" at bounding box center [948, 19] width 73 height 16
type input "SLE"
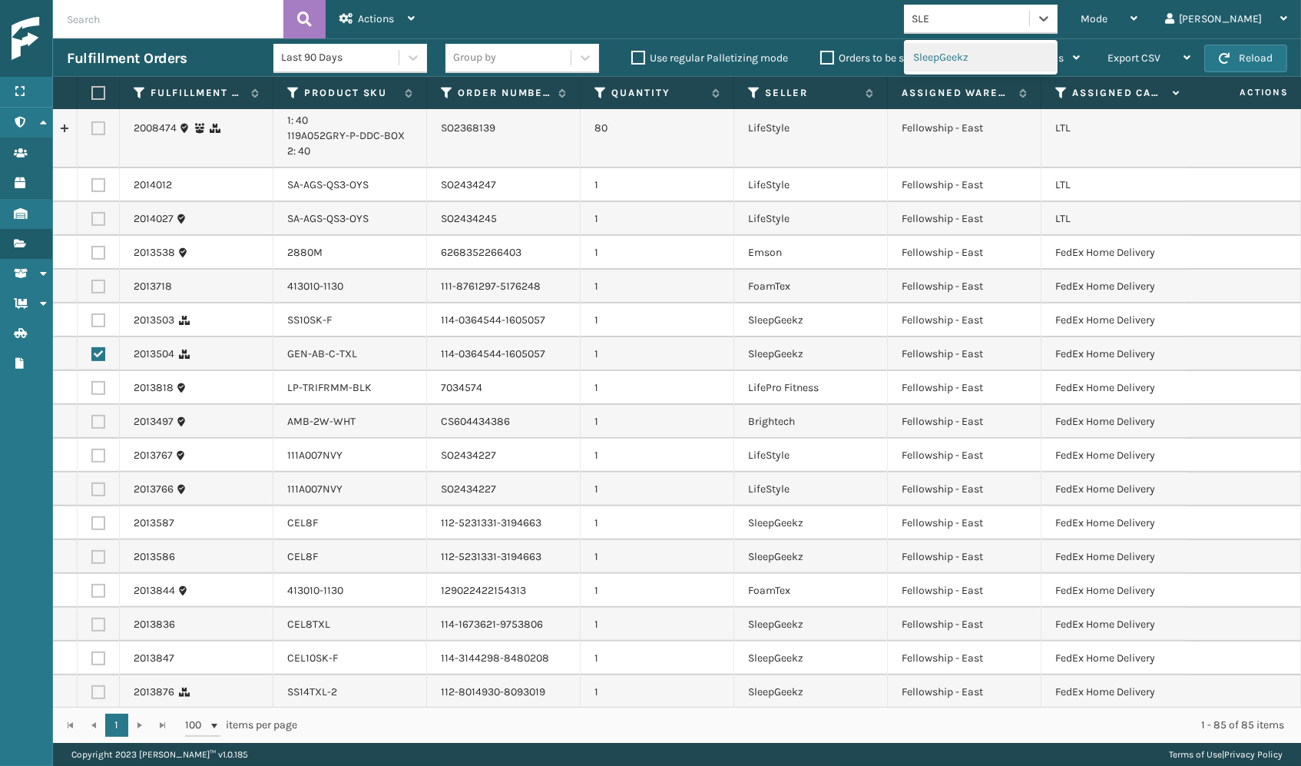
click at [1020, 58] on div "SleepGeekz" at bounding box center [981, 57] width 154 height 28
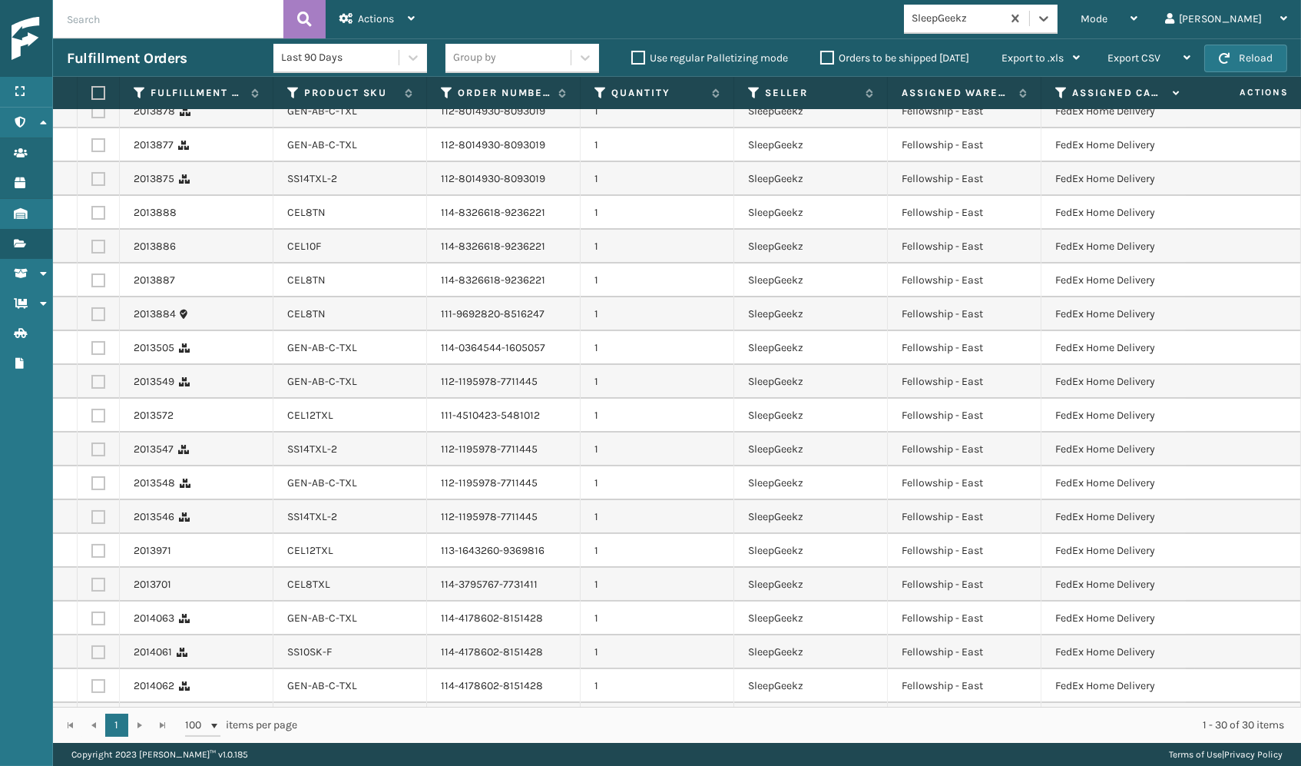
scroll to position [0, 0]
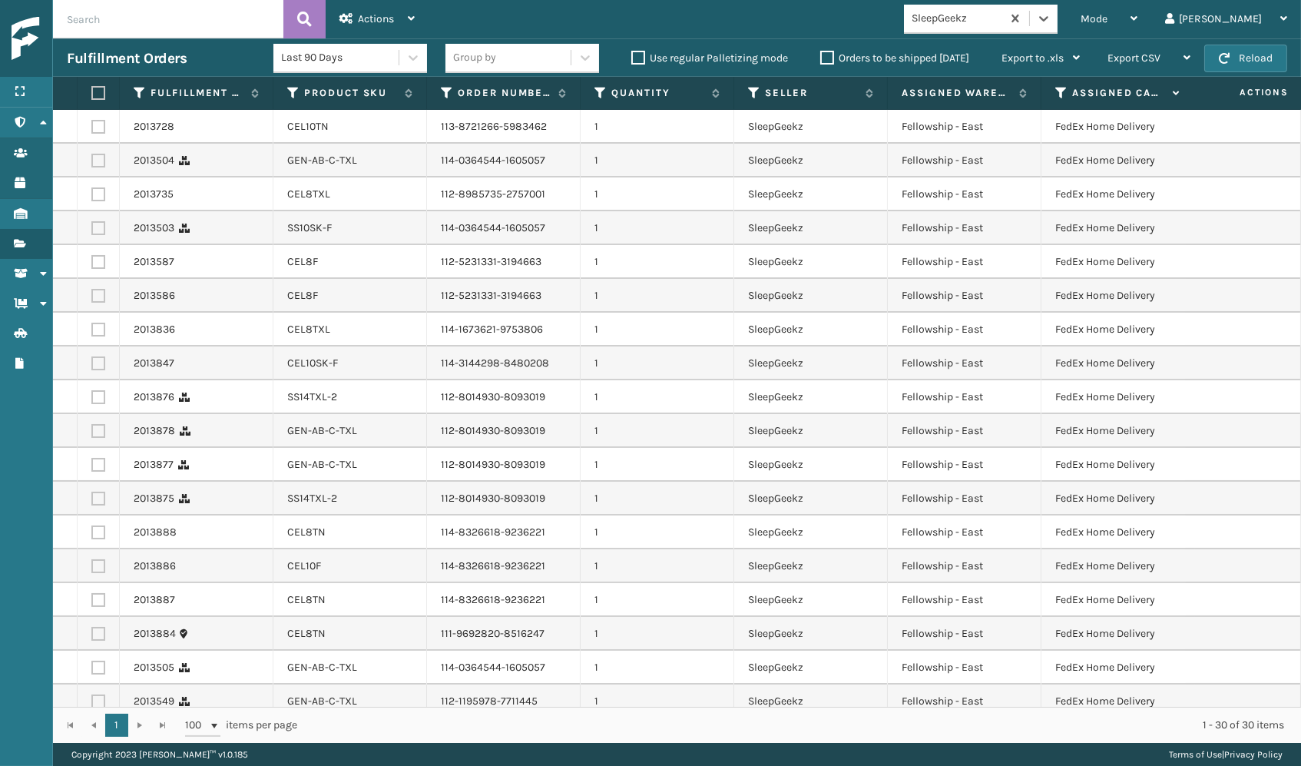
click at [96, 95] on label at bounding box center [95, 93] width 9 height 14
click at [92, 95] on input "checkbox" at bounding box center [91, 93] width 1 height 10
checkbox input "true"
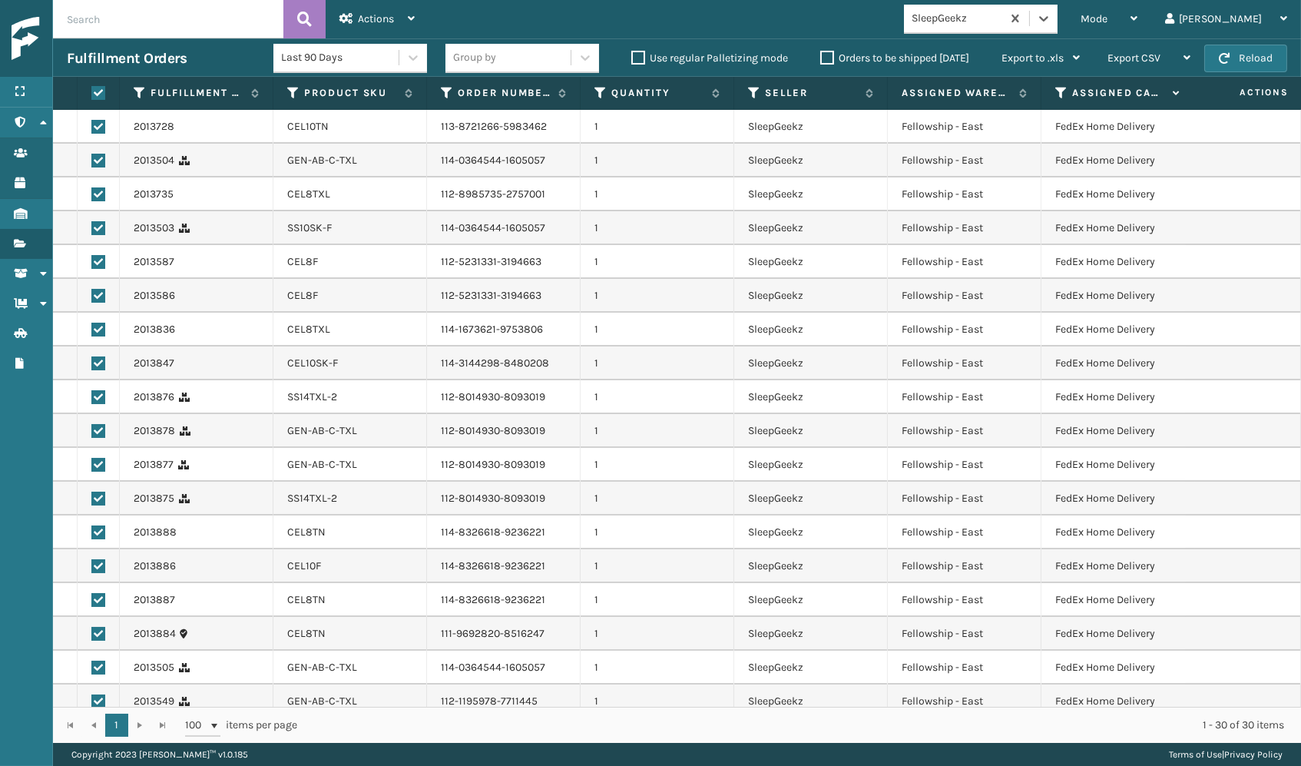
checkbox input "true"
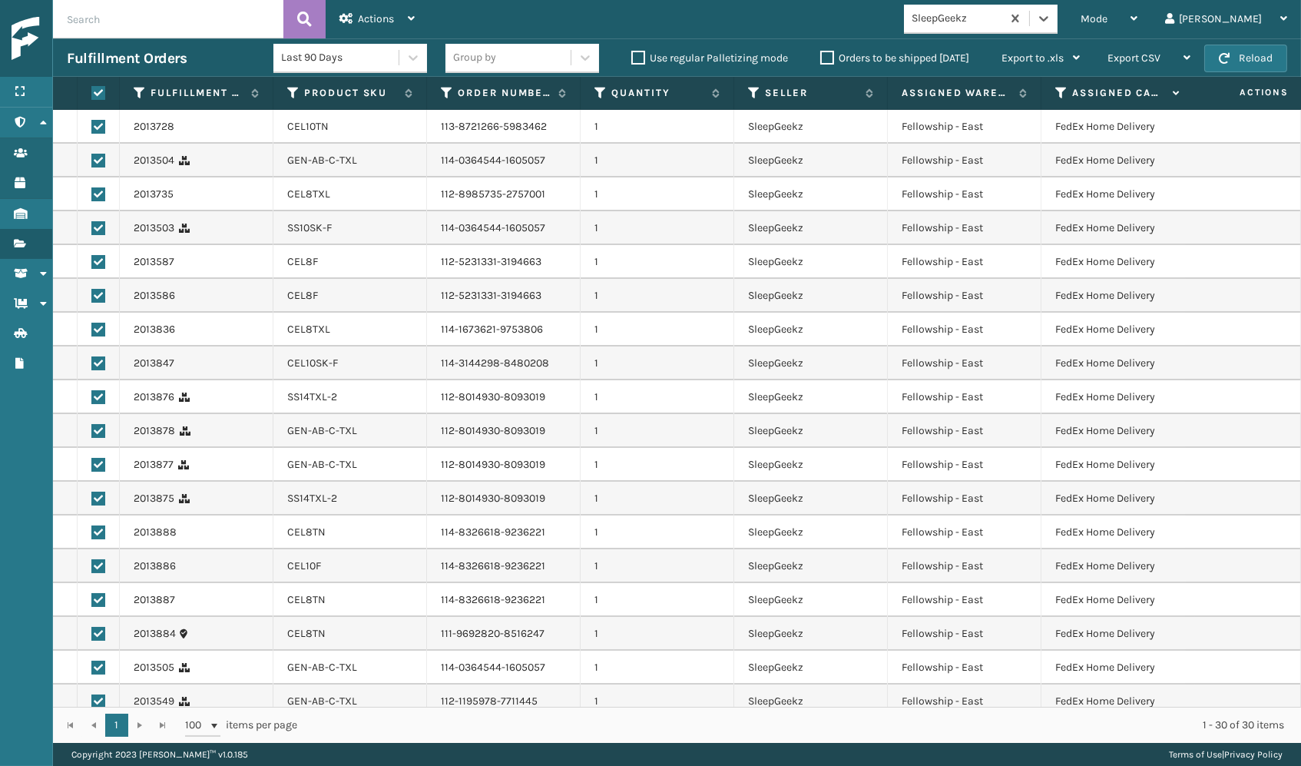
checkbox input "true"
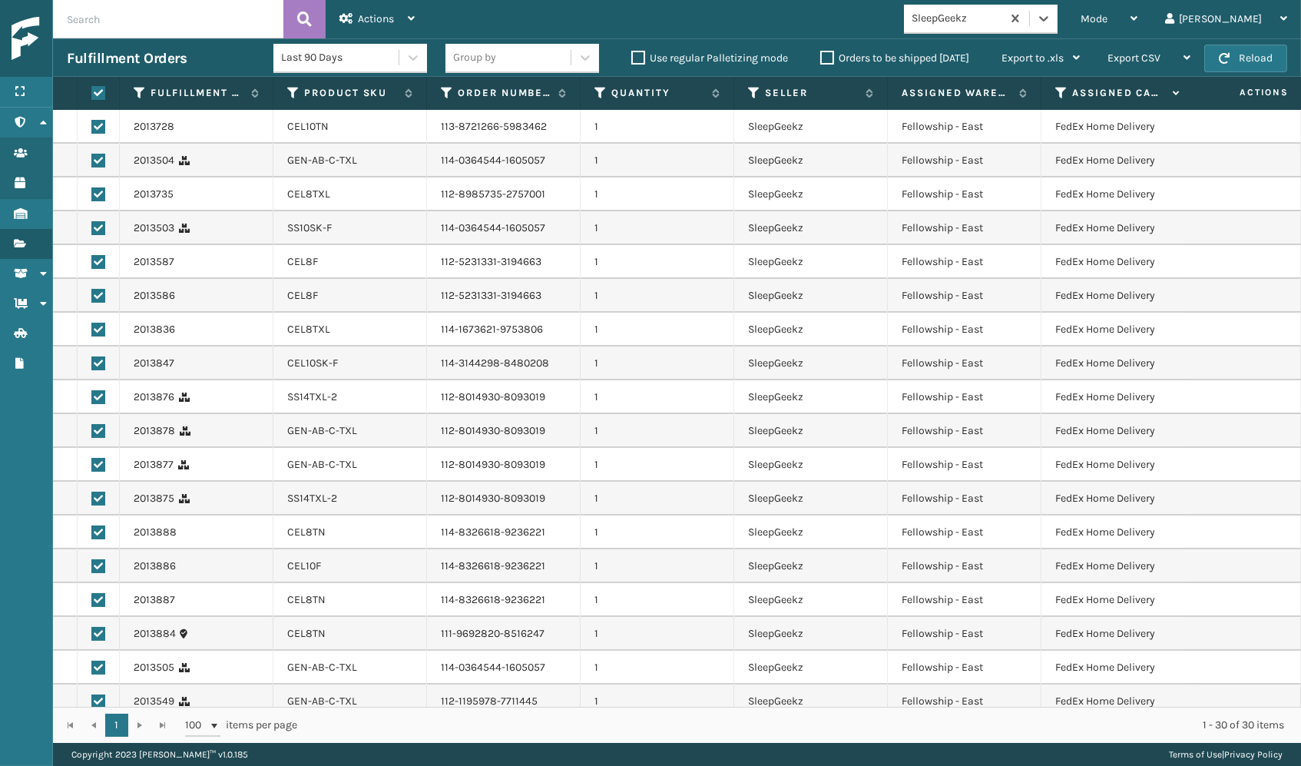
checkbox input "true"
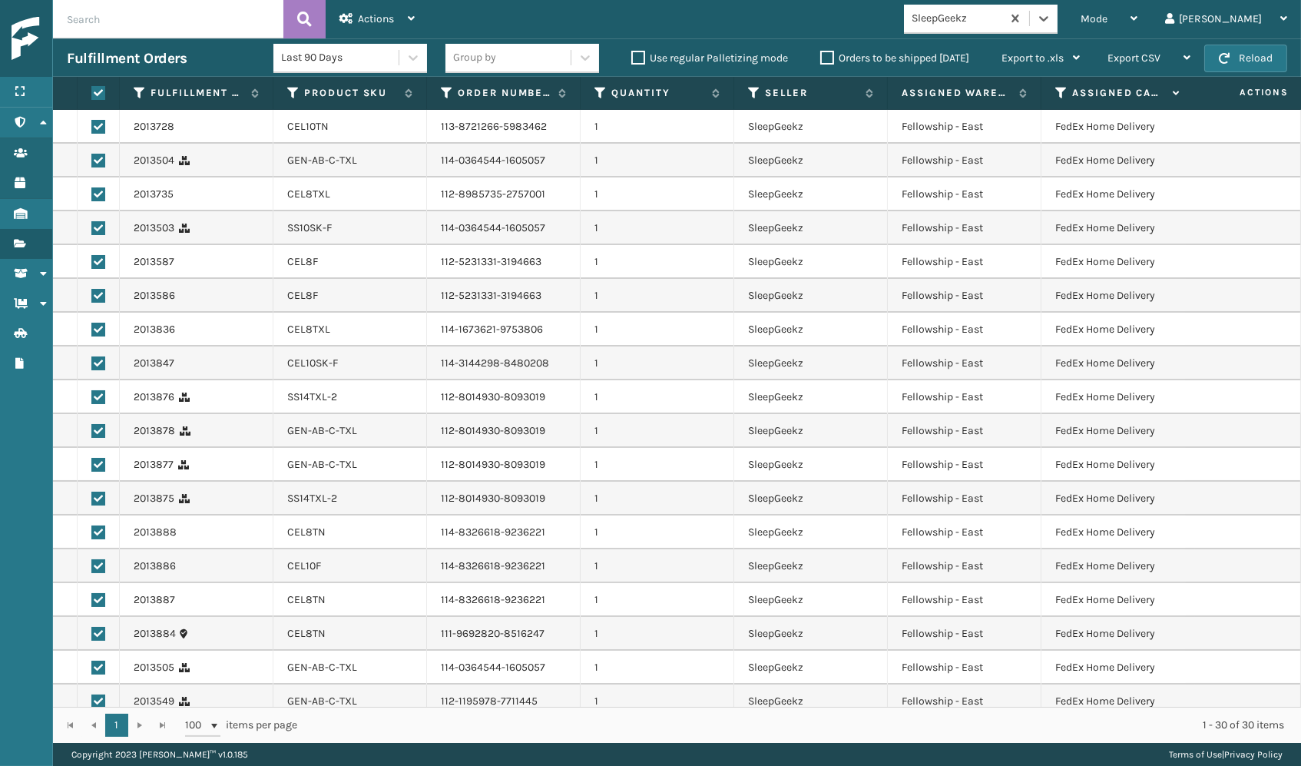
checkbox input "true"
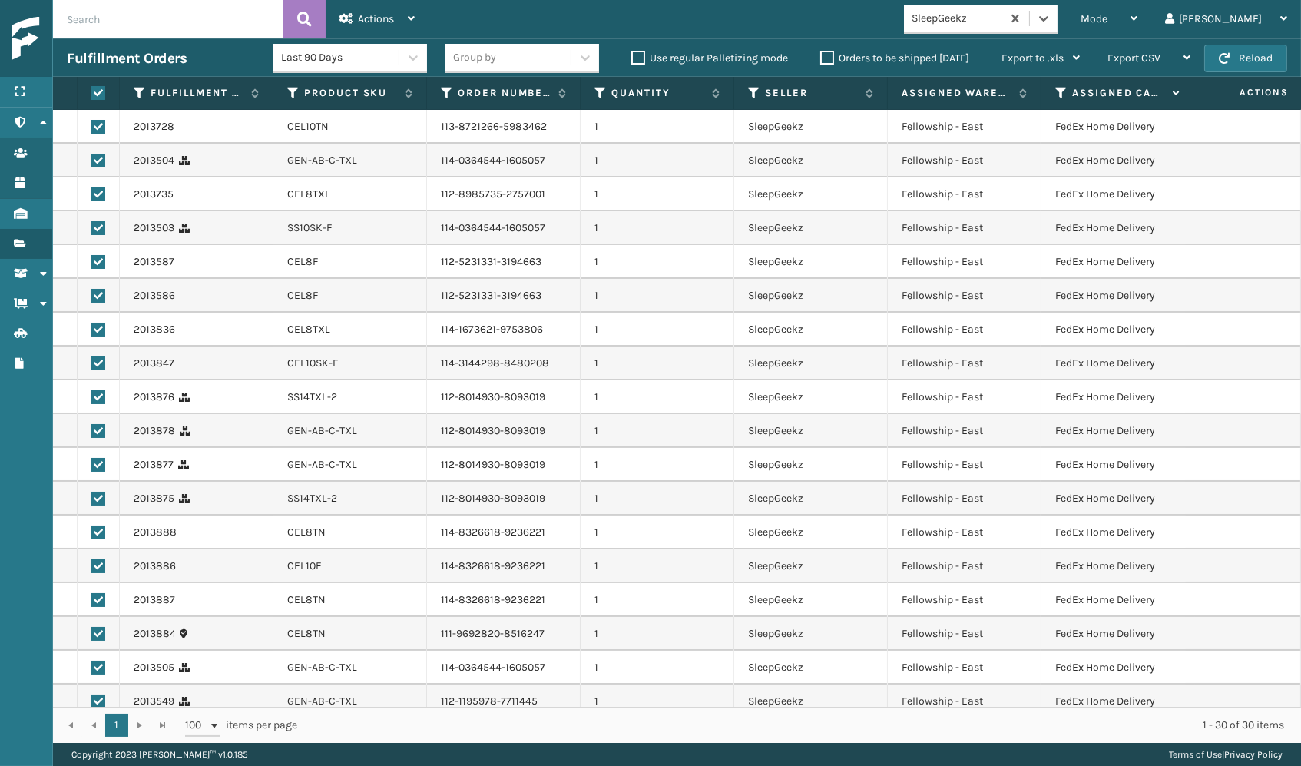
checkbox input "true"
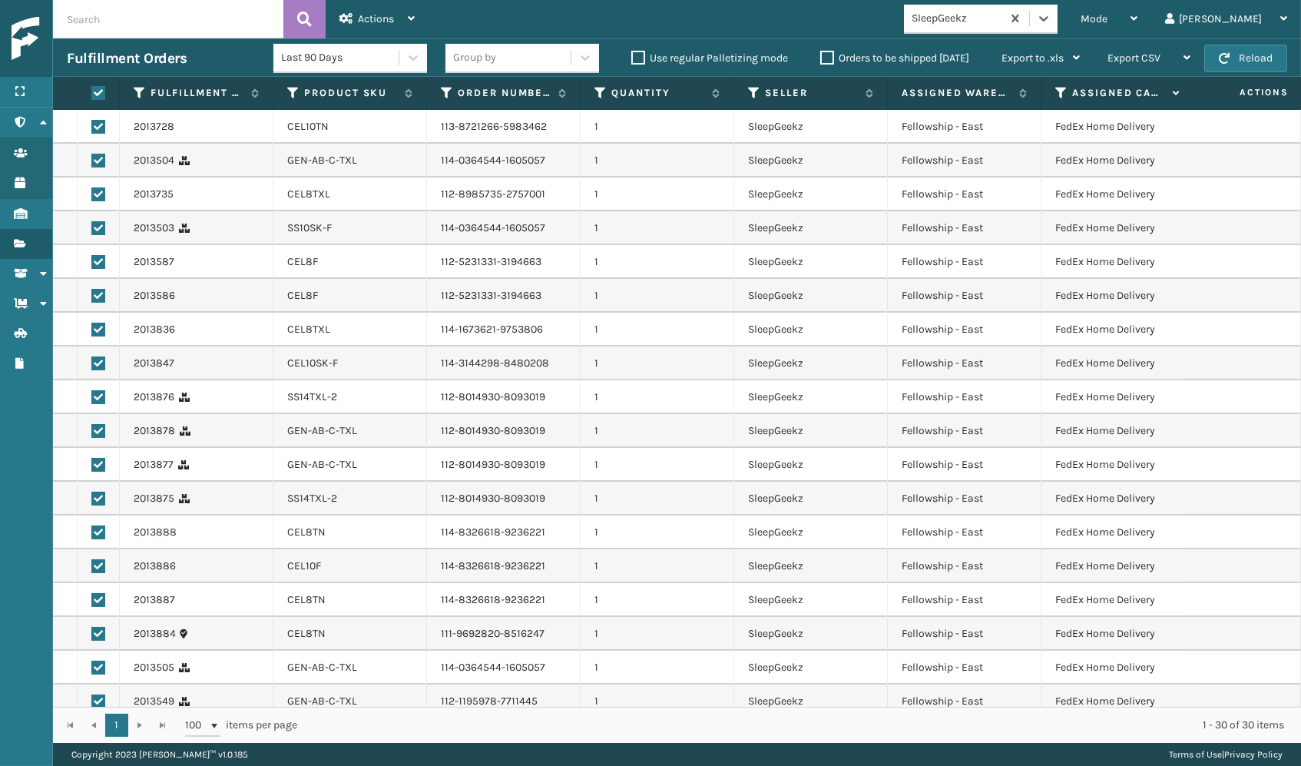
checkbox input "true"
click at [147, 154] on link "2013504" at bounding box center [154, 160] width 41 height 15
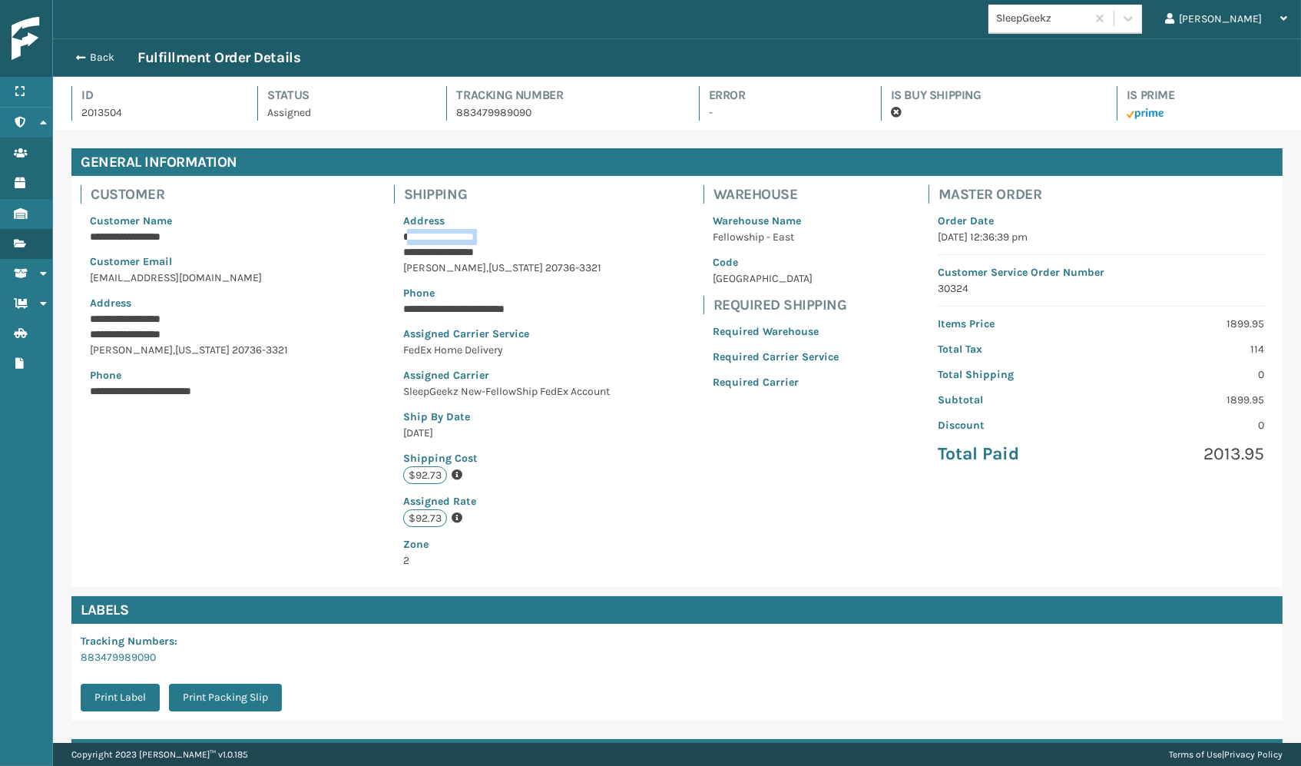
drag, startPoint x: 408, startPoint y: 237, endPoint x: 459, endPoint y: 242, distance: 51.7
click at [459, 242] on div "**********" at bounding box center [508, 391] width 228 height 374
click at [413, 290] on p "Phone" at bounding box center [508, 293] width 210 height 16
click at [407, 329] on p "Assigned Carrier Service" at bounding box center [508, 334] width 210 height 16
click at [417, 367] on p "Assigned Carrier" at bounding box center [508, 375] width 210 height 16
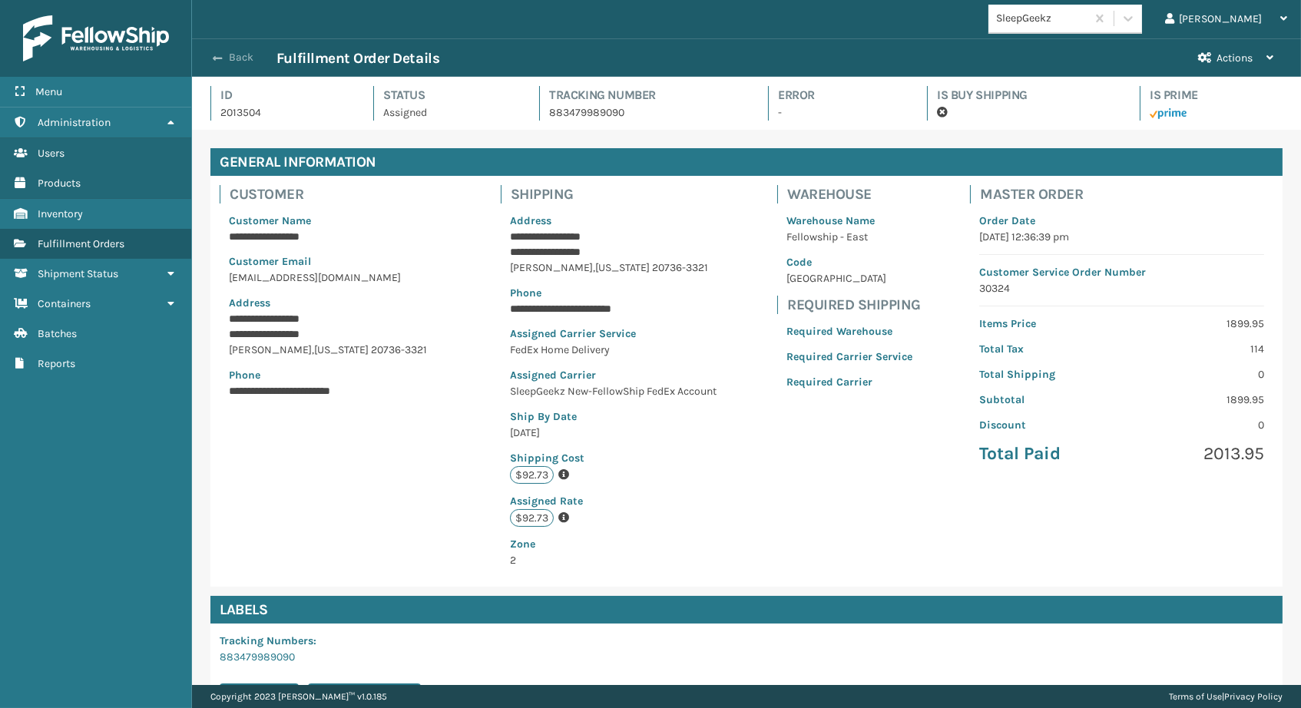
click at [228, 55] on button "Back" at bounding box center [241, 58] width 71 height 14
